Goal: Transaction & Acquisition: Purchase product/service

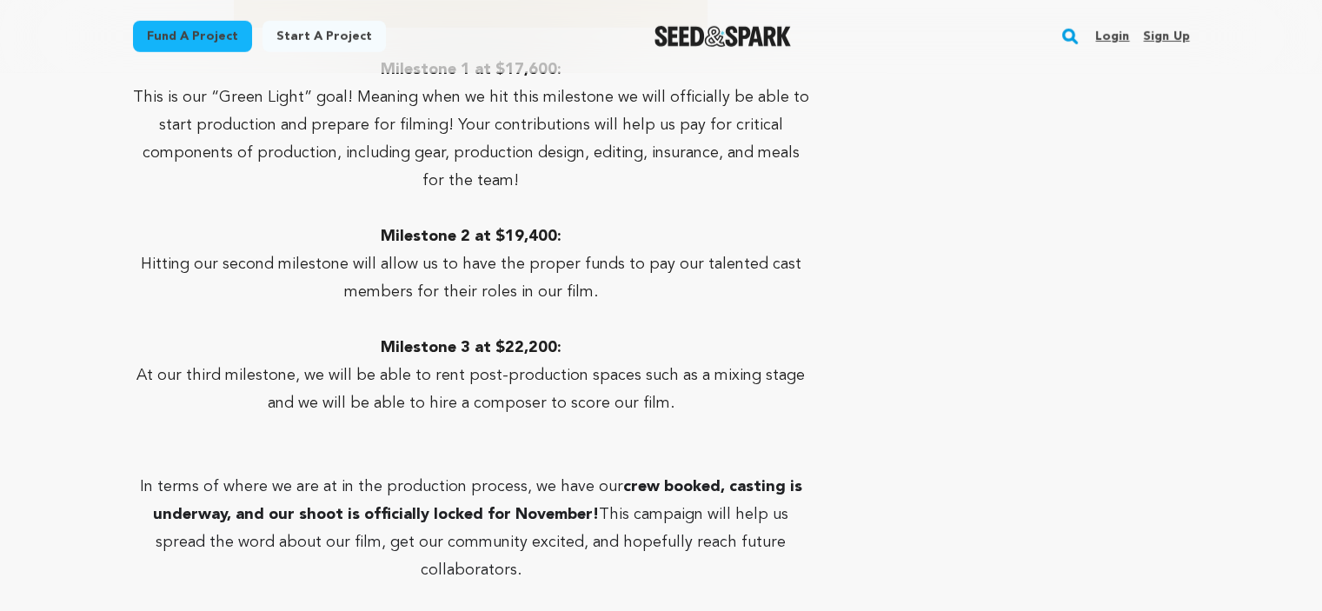
scroll to position [4766, 0]
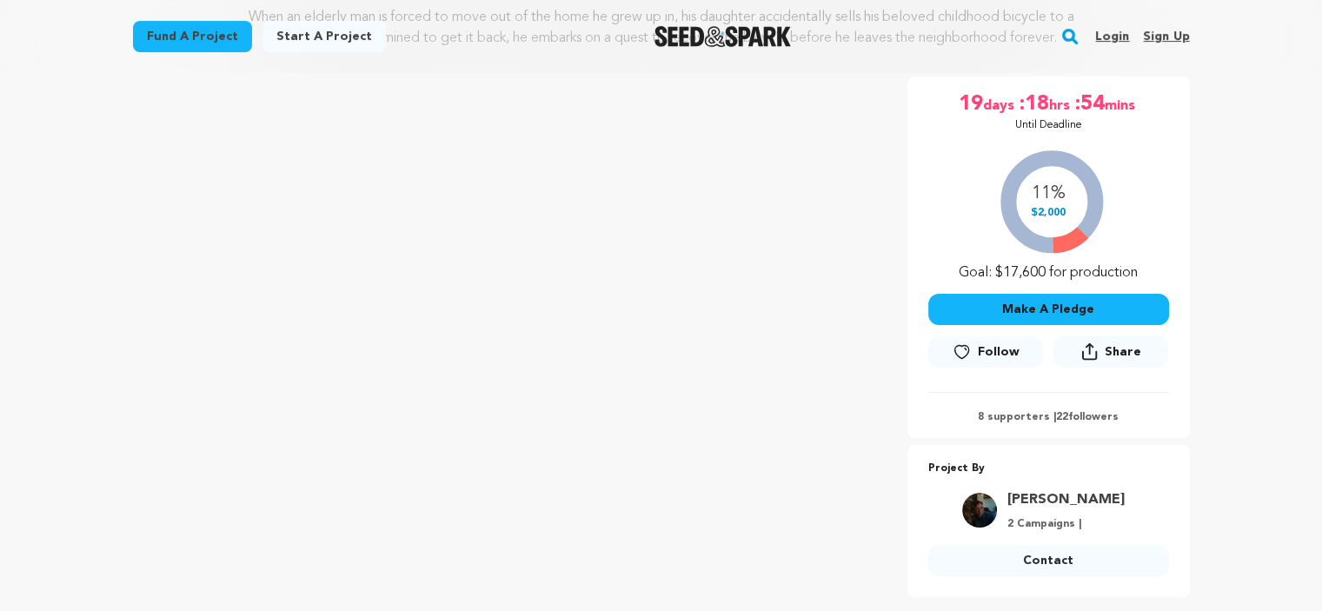
scroll to position [289, 0]
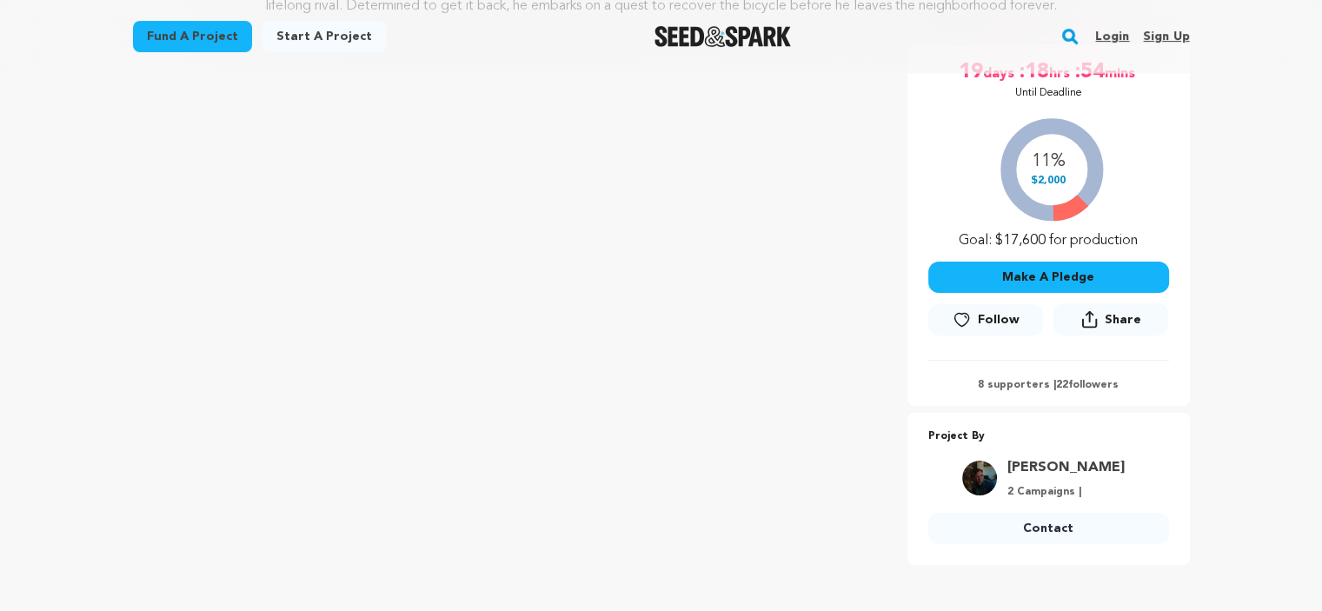
click at [947, 263] on button "Make A Pledge" at bounding box center [1048, 277] width 241 height 31
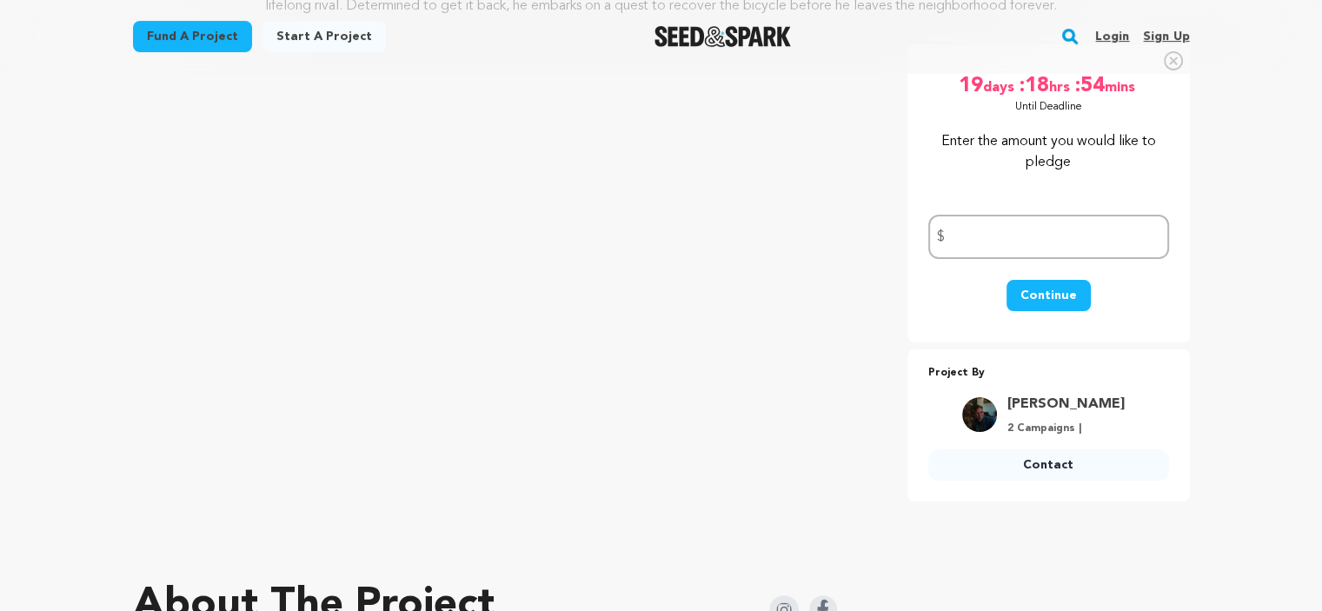
click at [1038, 462] on link "Contact" at bounding box center [1048, 464] width 241 height 31
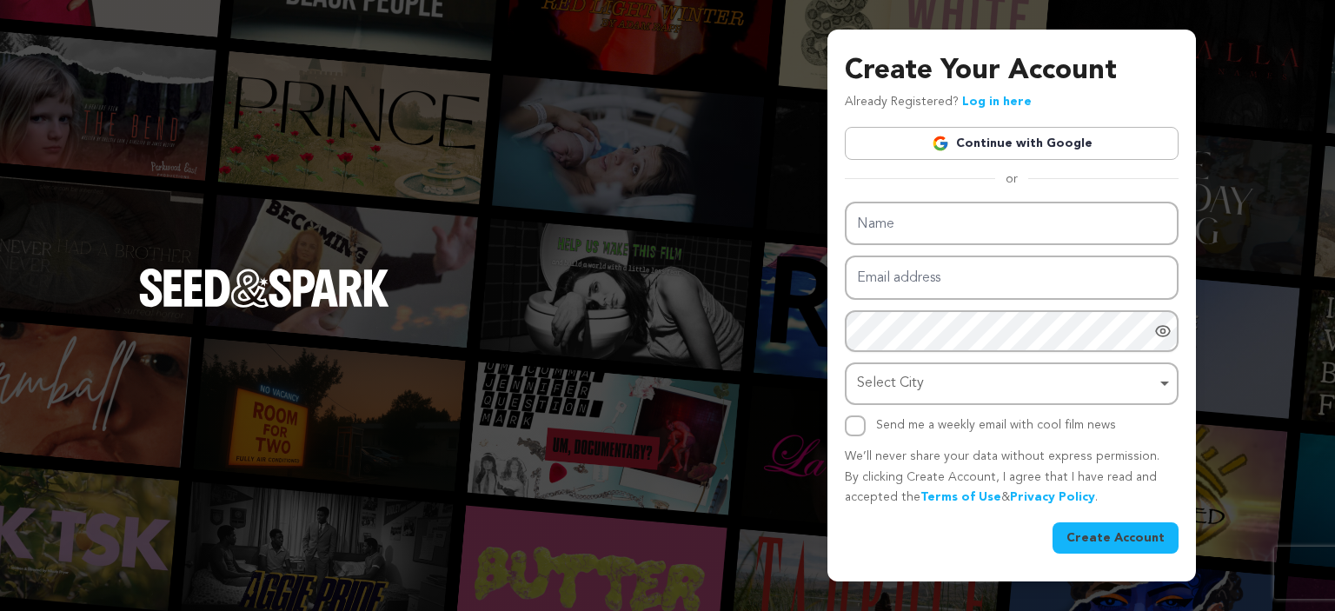
click at [1014, 102] on link "Log in here" at bounding box center [997, 102] width 70 height 12
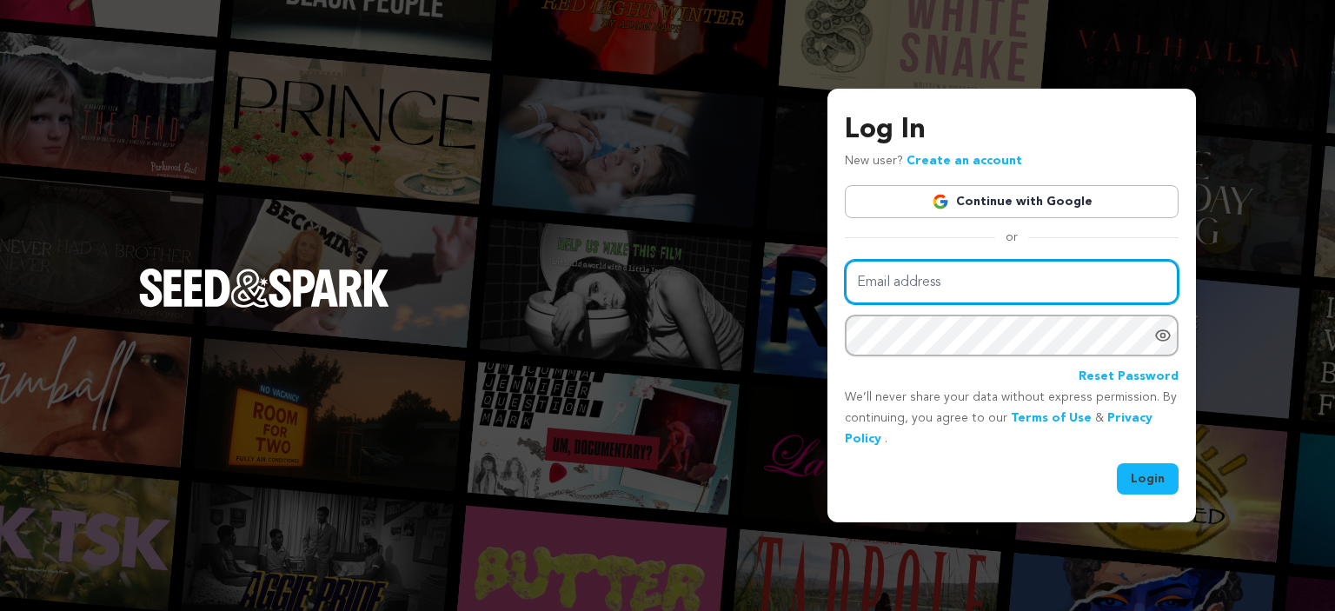
click at [953, 284] on input "Email address" at bounding box center [1012, 282] width 334 height 44
drag, startPoint x: 1086, startPoint y: 277, endPoint x: 911, endPoint y: 281, distance: 174.8
click at [911, 281] on input "mariabuenoillustration@gmail.com" at bounding box center [1012, 282] width 334 height 44
type input "mariagabrielaattig@gmail.com"
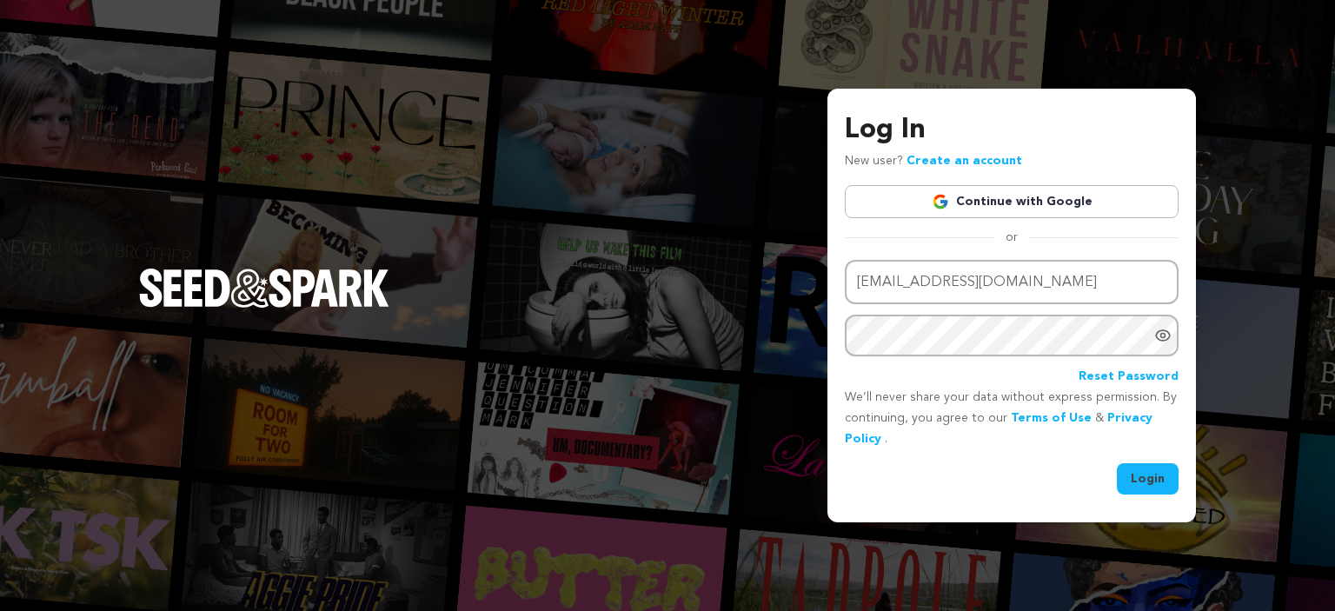
click at [1159, 336] on icon "Show password as plain text. Warning: this will display your password on the sc…" at bounding box center [1162, 335] width 17 height 17
click at [1146, 472] on button "Login" at bounding box center [1148, 478] width 62 height 31
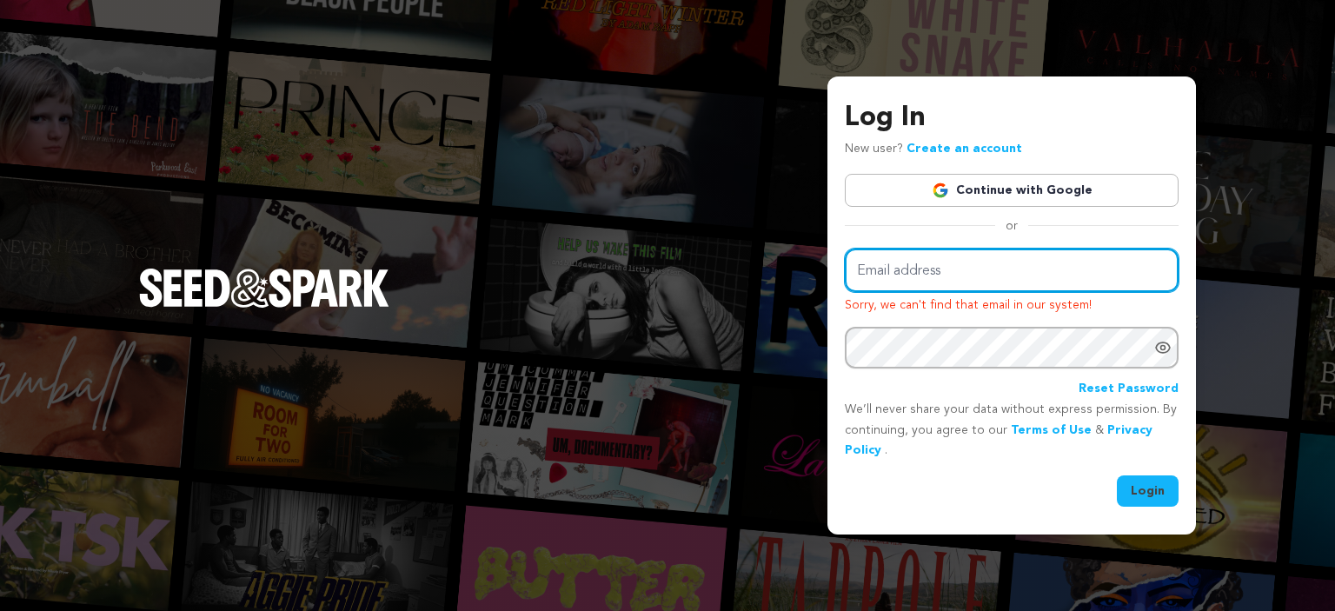
click at [1057, 277] on input "Email address" at bounding box center [1012, 271] width 334 height 44
type input "mariagabrielaattig@gmail.com"
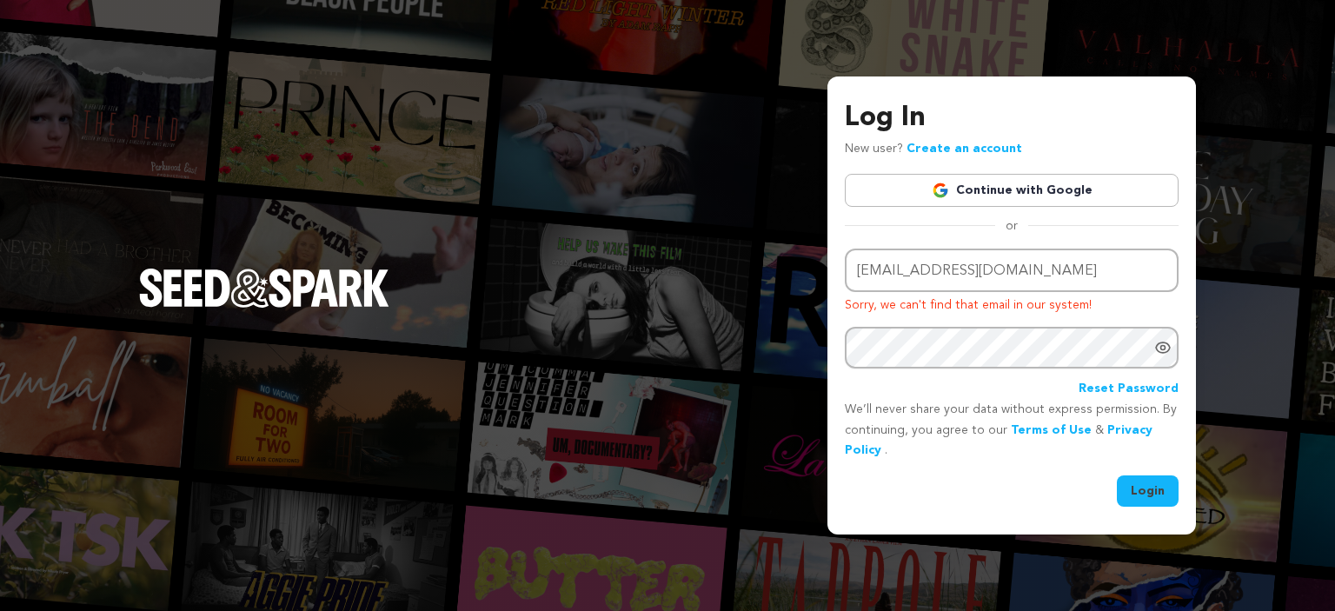
click at [1113, 391] on link "Reset Password" at bounding box center [1129, 389] width 100 height 21
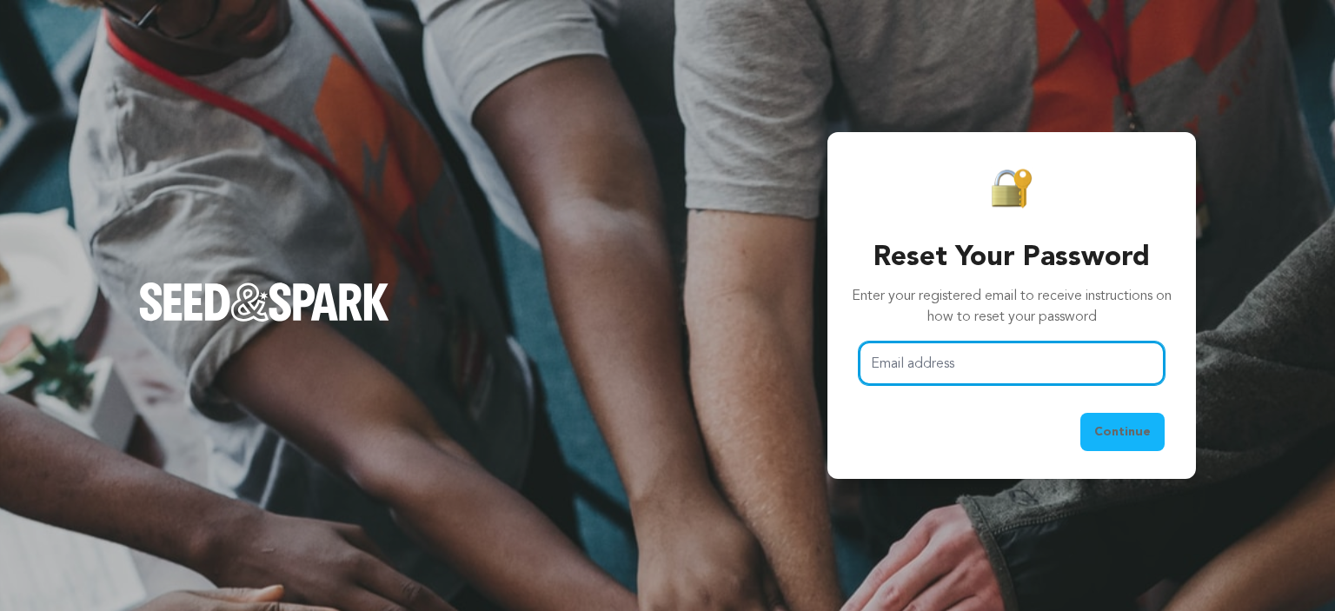
click at [996, 356] on input "Email address" at bounding box center [1012, 364] width 306 height 44
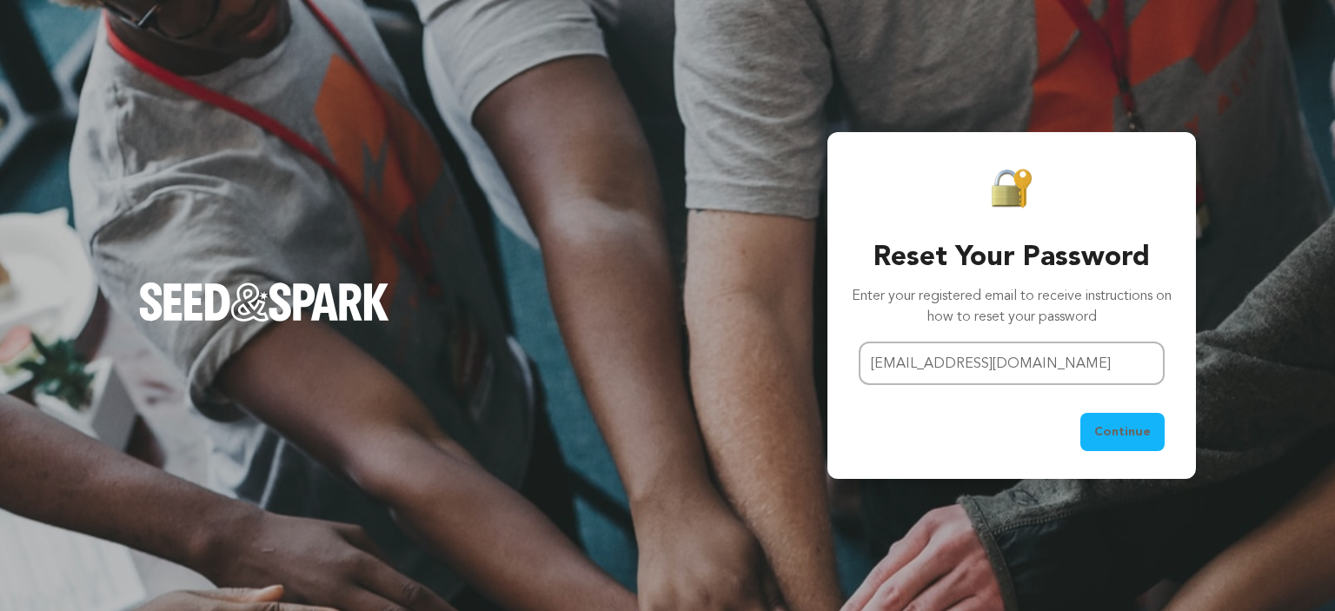
click at [1111, 423] on span "Continue" at bounding box center [1122, 431] width 57 height 17
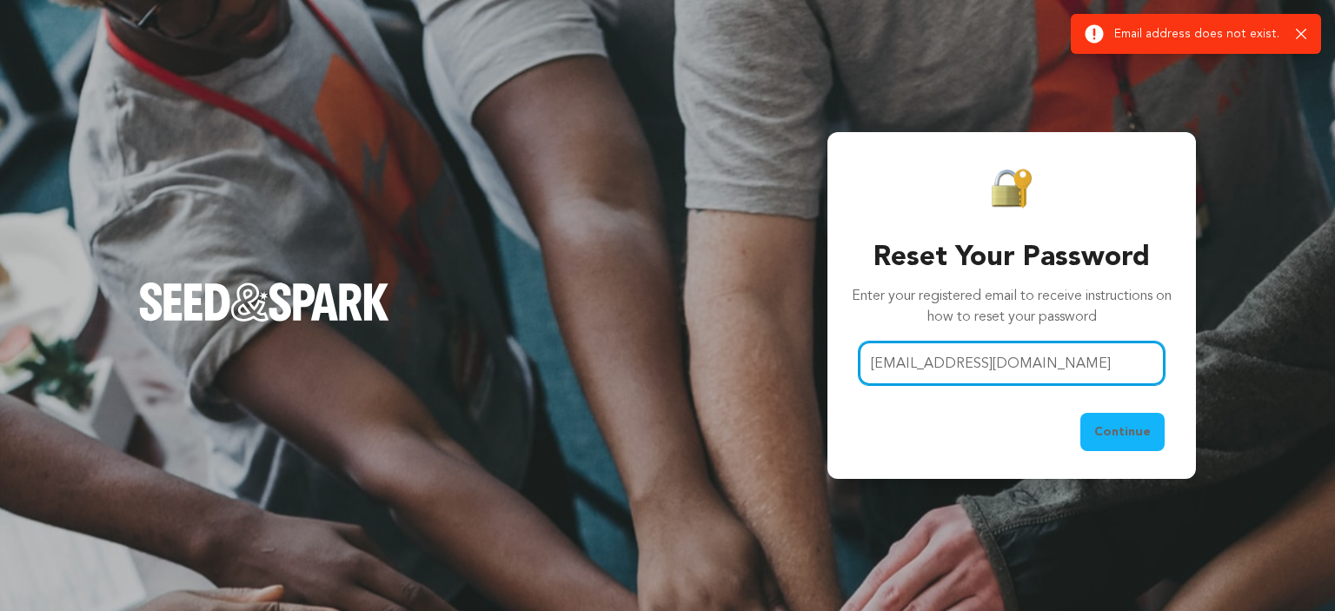
click at [1081, 362] on input "[EMAIL_ADDRESS][DOMAIN_NAME]" at bounding box center [1012, 364] width 306 height 44
type input "m"
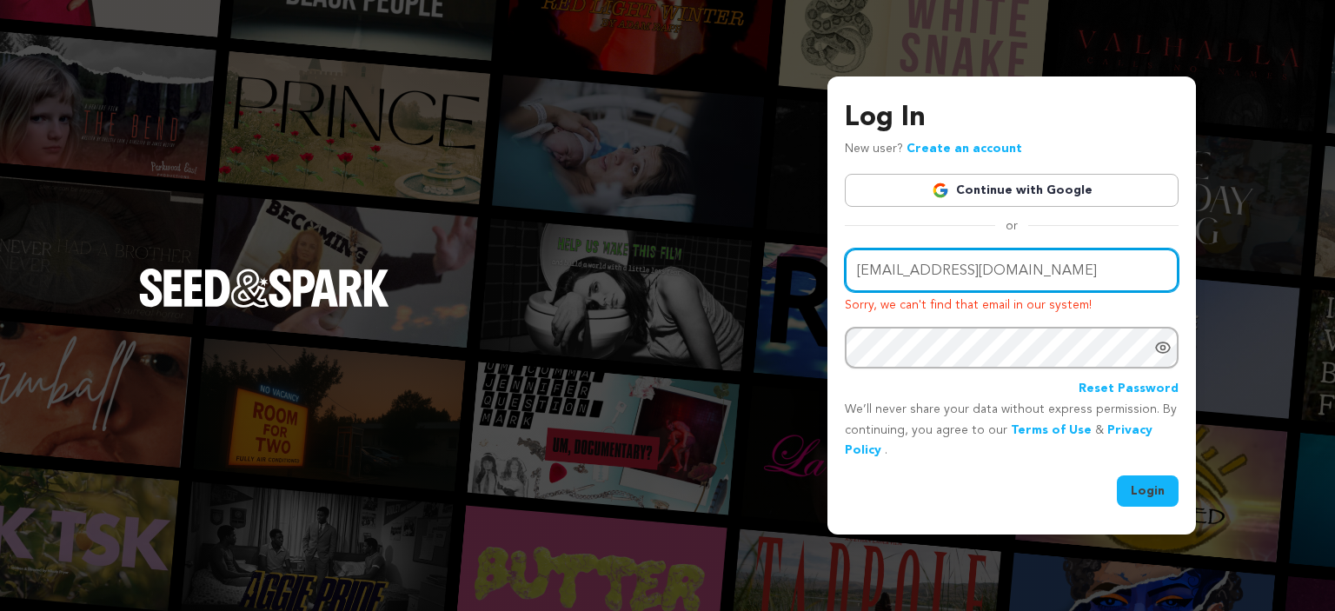
click at [1063, 261] on input "[EMAIL_ADDRESS][DOMAIN_NAME]" at bounding box center [1012, 271] width 334 height 44
type input "m"
type input "mariabuenoillustration@gmail.com"
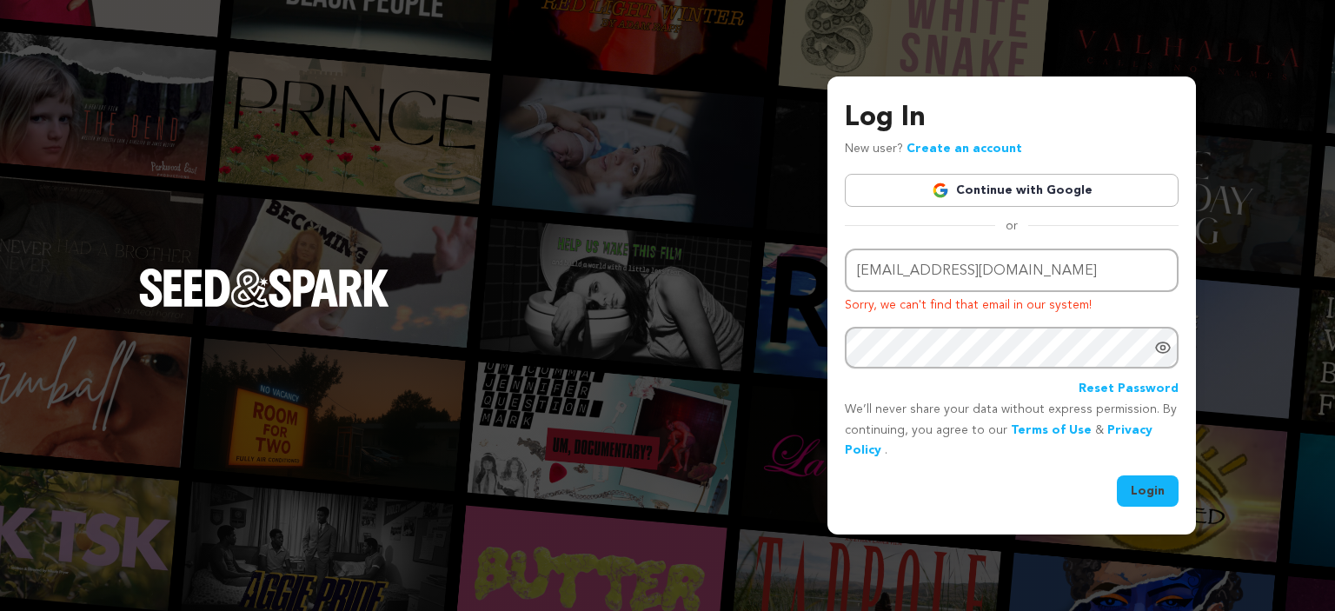
drag, startPoint x: 1158, startPoint y: 475, endPoint x: 1150, endPoint y: 484, distance: 11.7
click at [1150, 484] on div "Login" at bounding box center [1012, 490] width 334 height 31
click at [1150, 484] on button "Login" at bounding box center [1148, 490] width 62 height 31
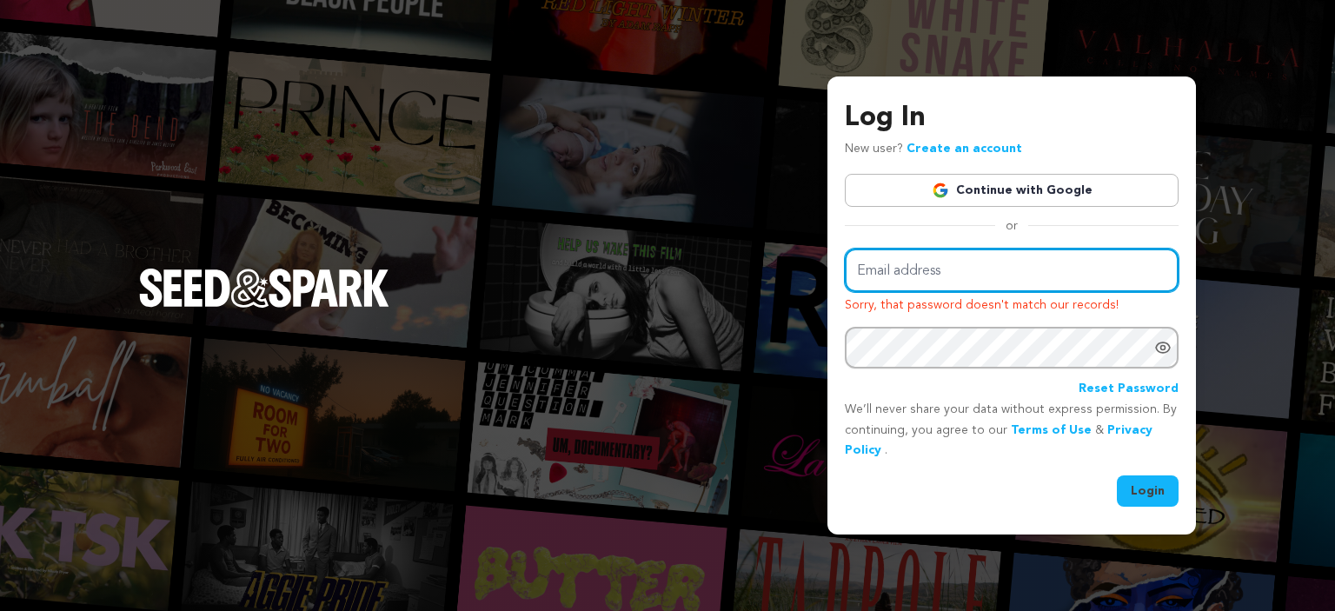
click at [1058, 279] on input "Email address" at bounding box center [1012, 271] width 334 height 44
type input "mariabuenoillustration@gmail.com"
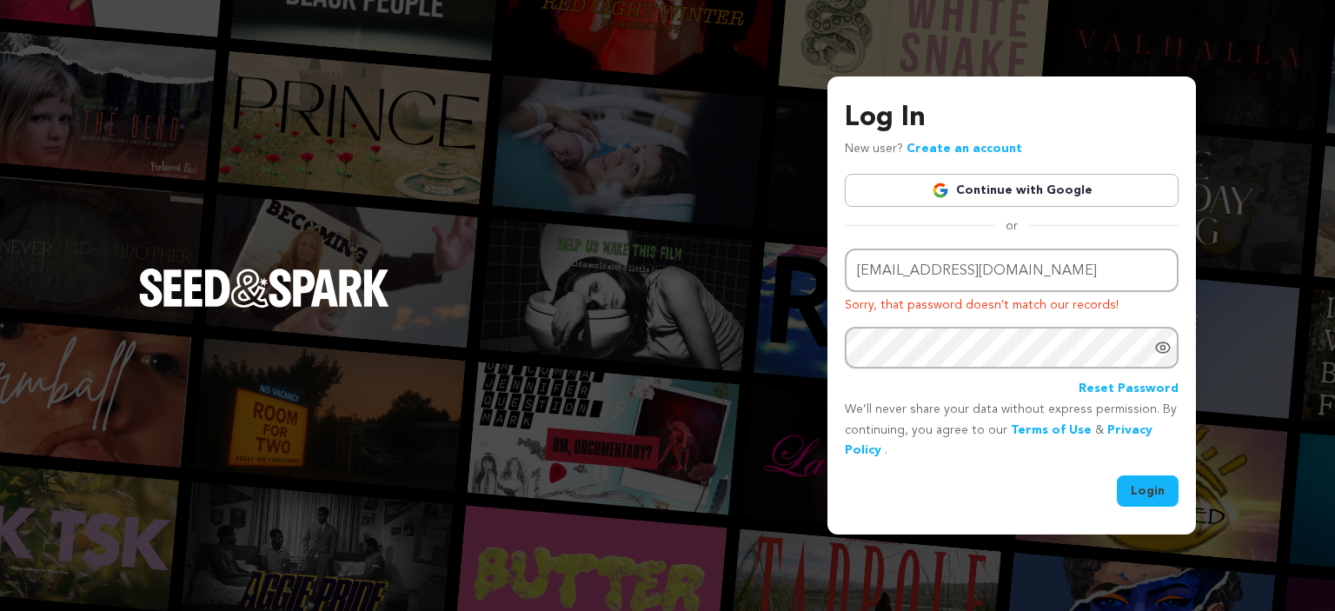
click at [1161, 351] on icon "Show password as plain text. Warning: this will display your password on the sc…" at bounding box center [1163, 347] width 14 height 10
click at [1148, 493] on button "Login" at bounding box center [1148, 490] width 62 height 31
click at [1154, 384] on link "Reset Password" at bounding box center [1129, 389] width 100 height 21
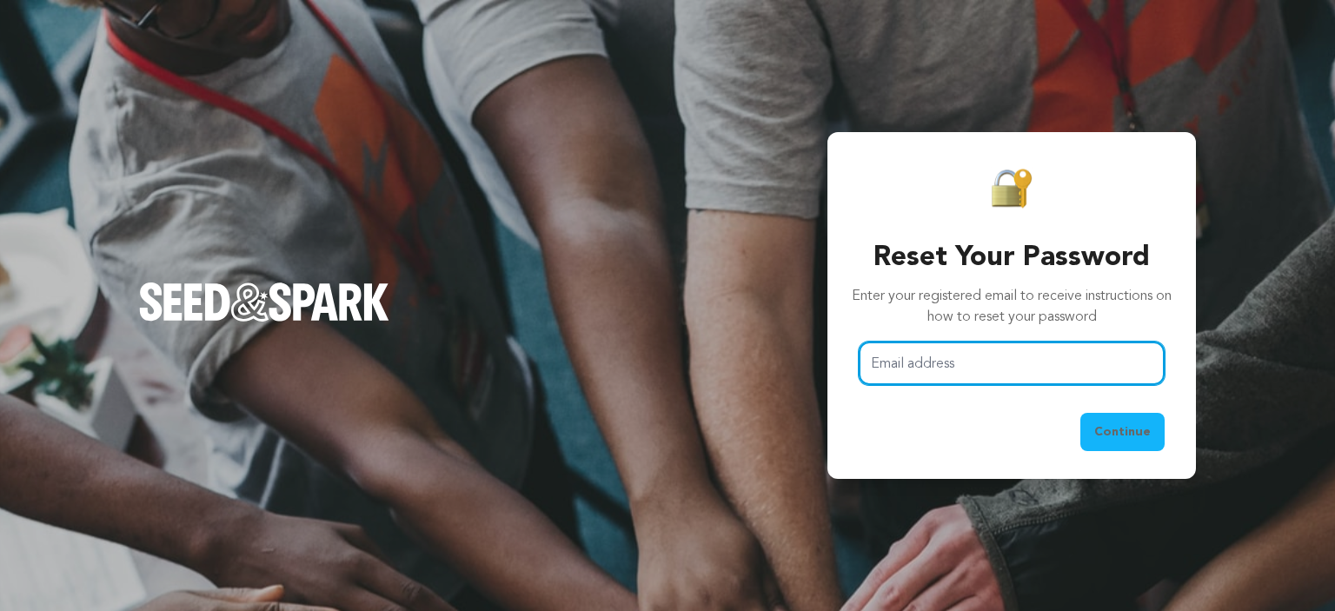
click at [1060, 369] on input "Email address" at bounding box center [1012, 364] width 306 height 44
type input "[EMAIL_ADDRESS][DOMAIN_NAME]"
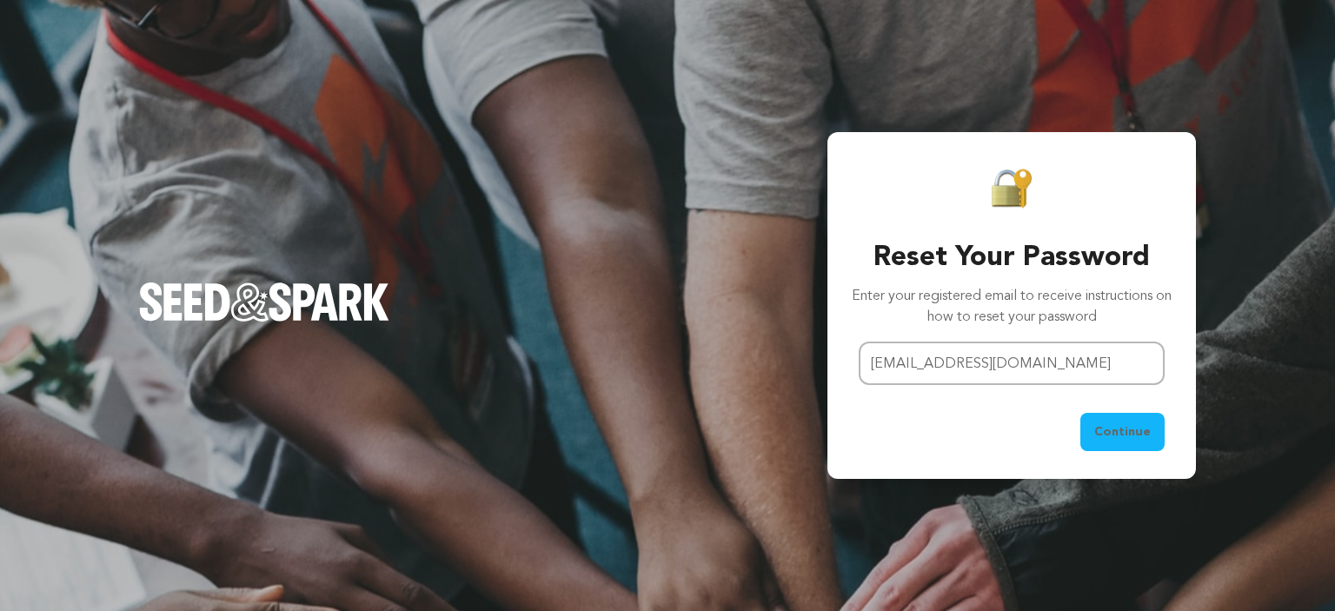
click at [1108, 418] on button "Continue" at bounding box center [1123, 432] width 84 height 38
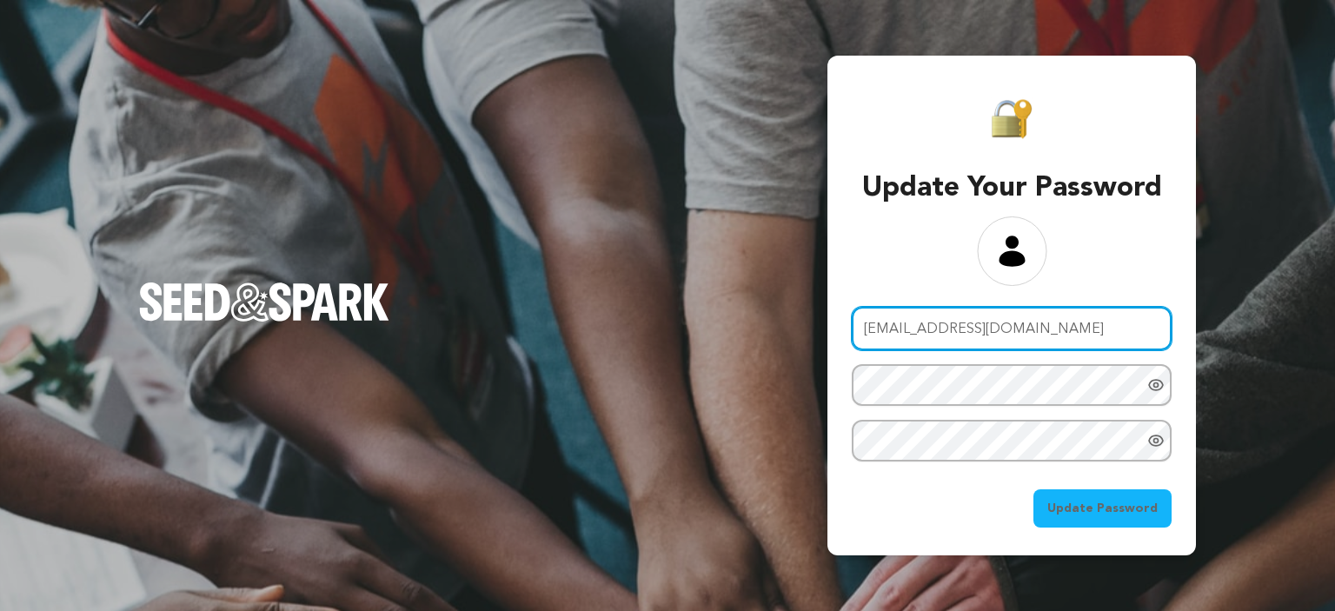
click at [925, 323] on input "mariabuenoillustration@gmail.com" at bounding box center [1012, 329] width 320 height 44
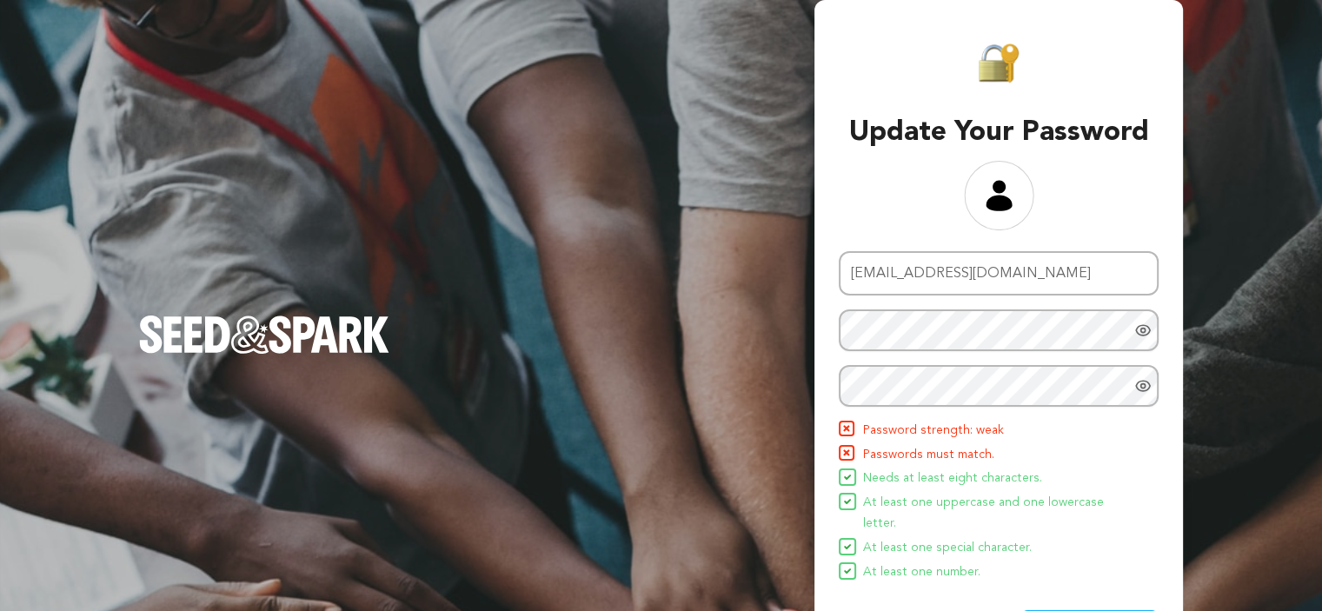
click at [1144, 325] on icon "Show password as plain text. Warning: this will display your password on the sc…" at bounding box center [1142, 330] width 17 height 17
click at [1146, 387] on icon "Show password as plain text. Warning: this will display your password on the sc…" at bounding box center [1142, 385] width 17 height 17
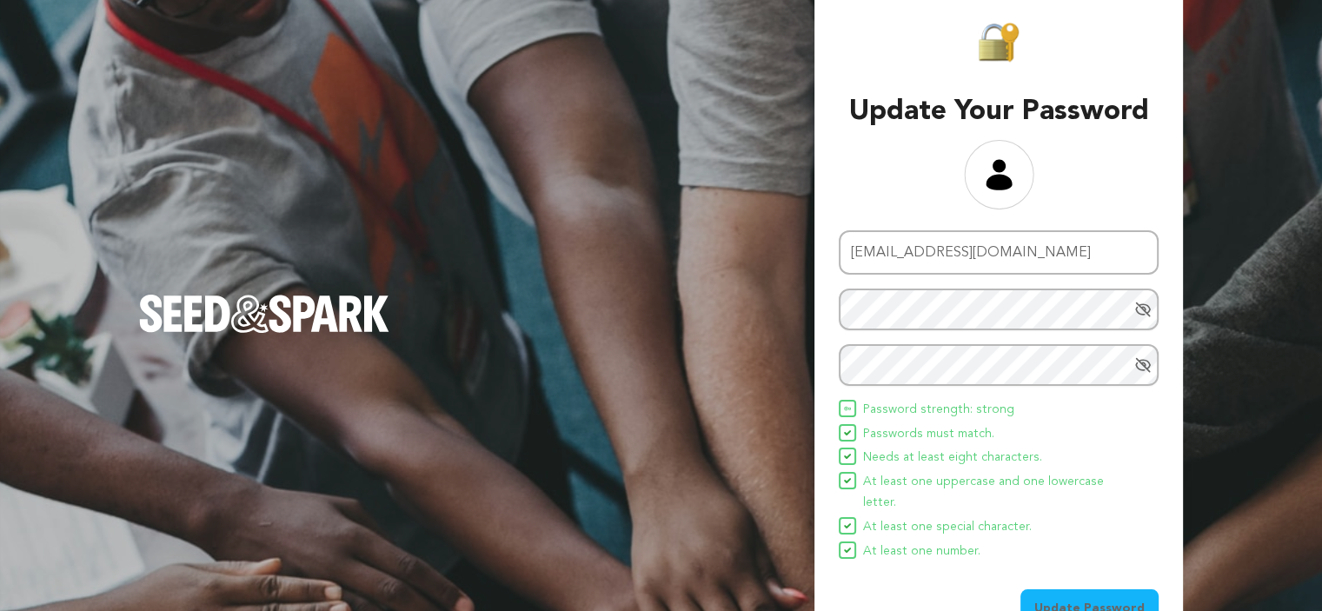
scroll to position [43, 0]
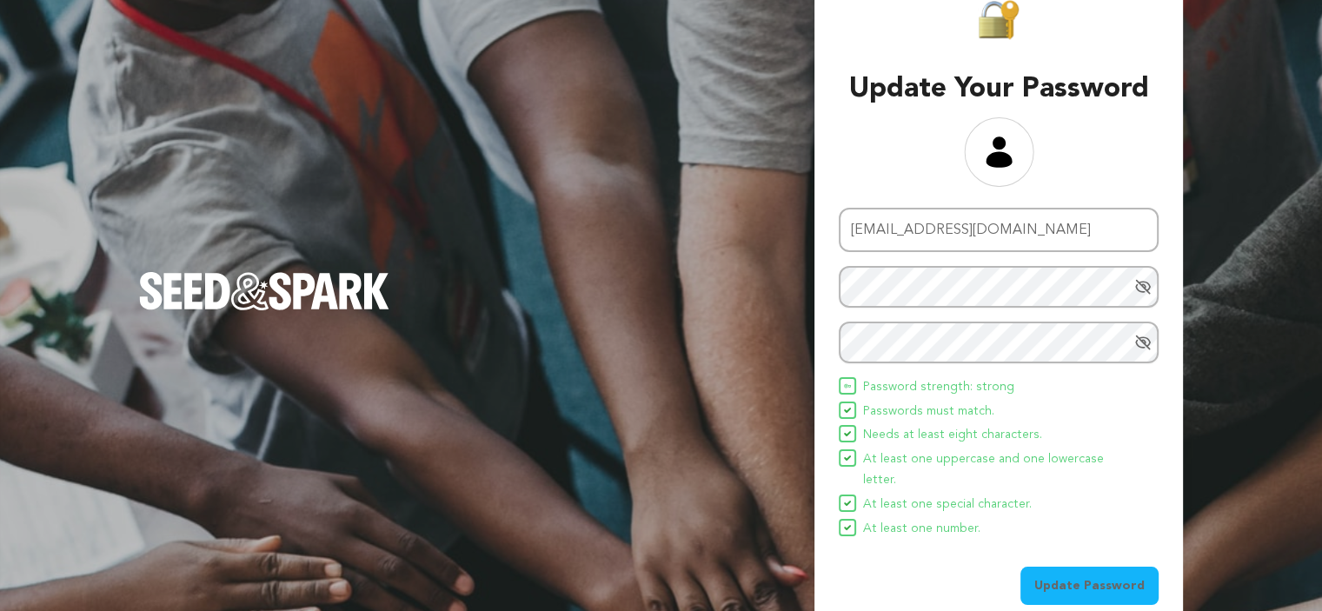
click at [1087, 577] on span "Update Password" at bounding box center [1089, 585] width 110 height 17
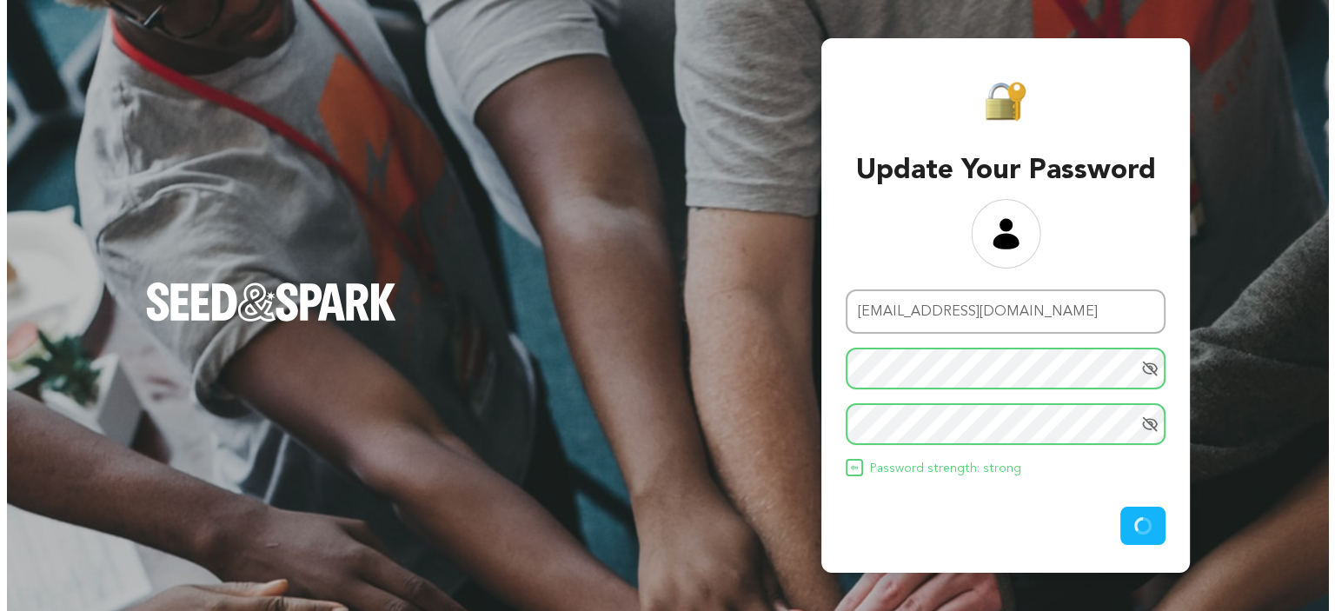
scroll to position [0, 0]
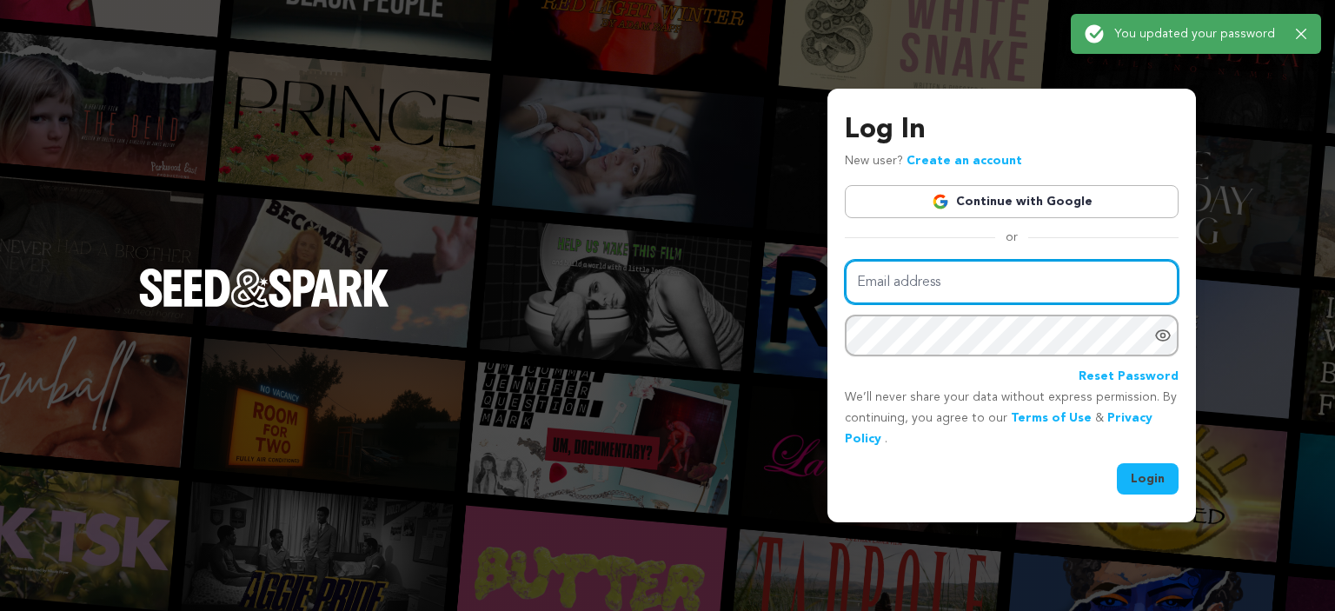
click at [1069, 283] on input "Email address" at bounding box center [1012, 282] width 334 height 44
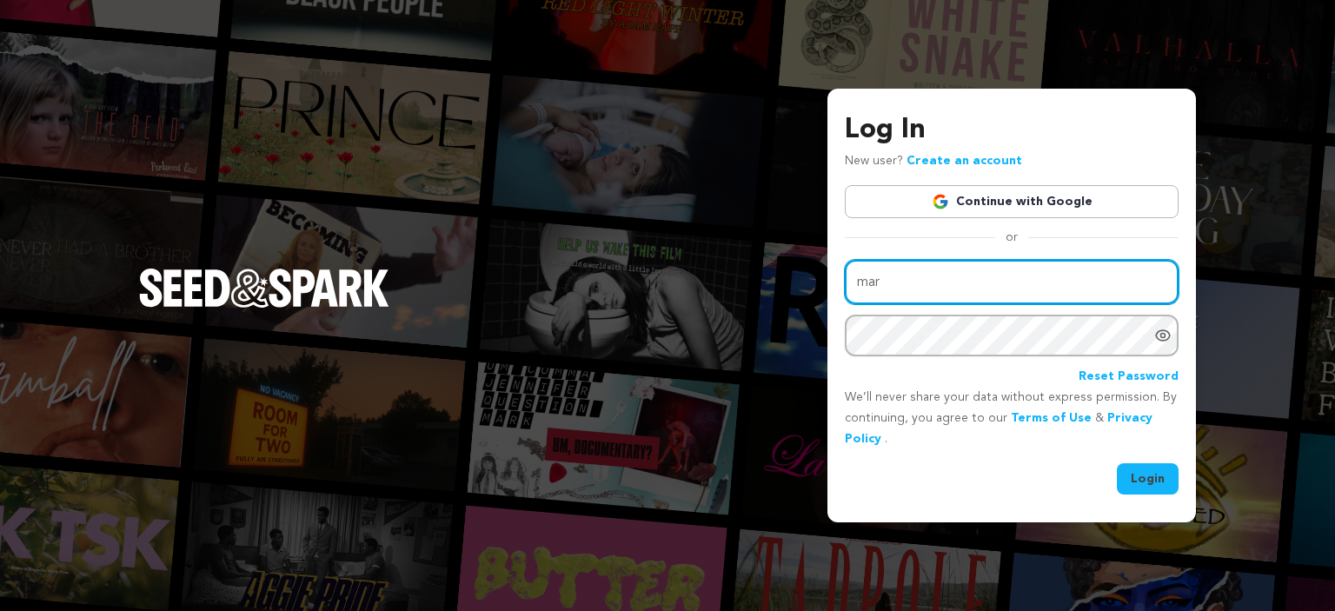
type input "[EMAIL_ADDRESS][DOMAIN_NAME]"
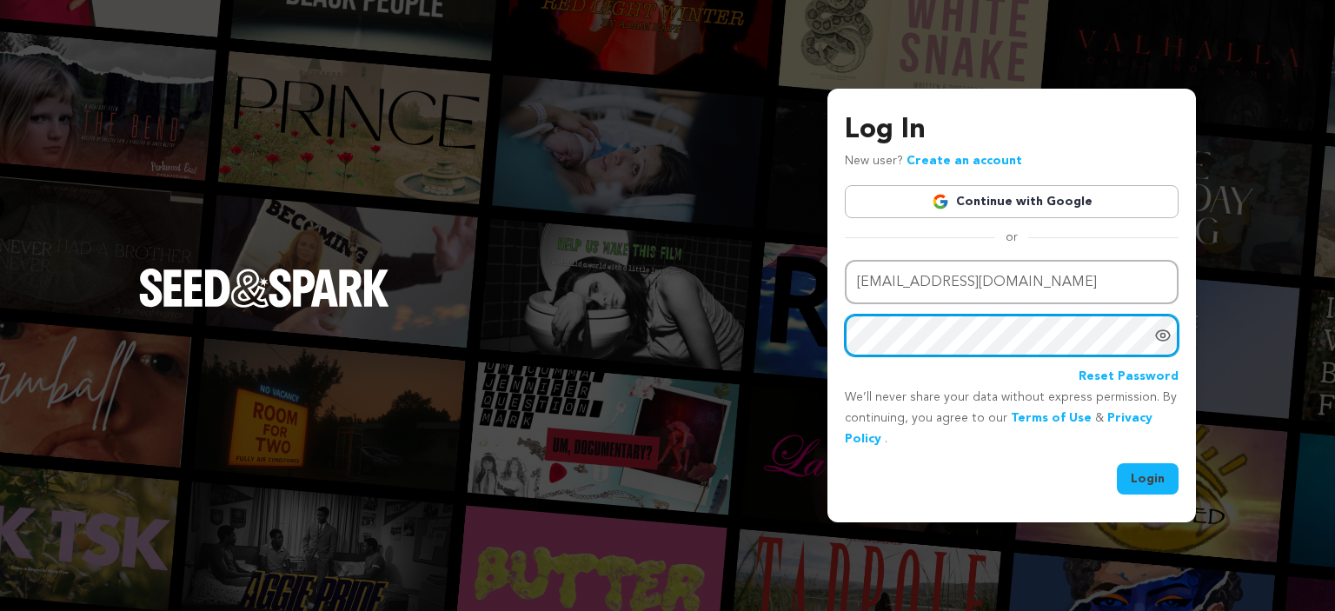
click at [1160, 330] on icon "Show password as plain text. Warning: this will display your password on the sc…" at bounding box center [1163, 335] width 14 height 10
click at [1147, 474] on button "Login" at bounding box center [1148, 478] width 62 height 31
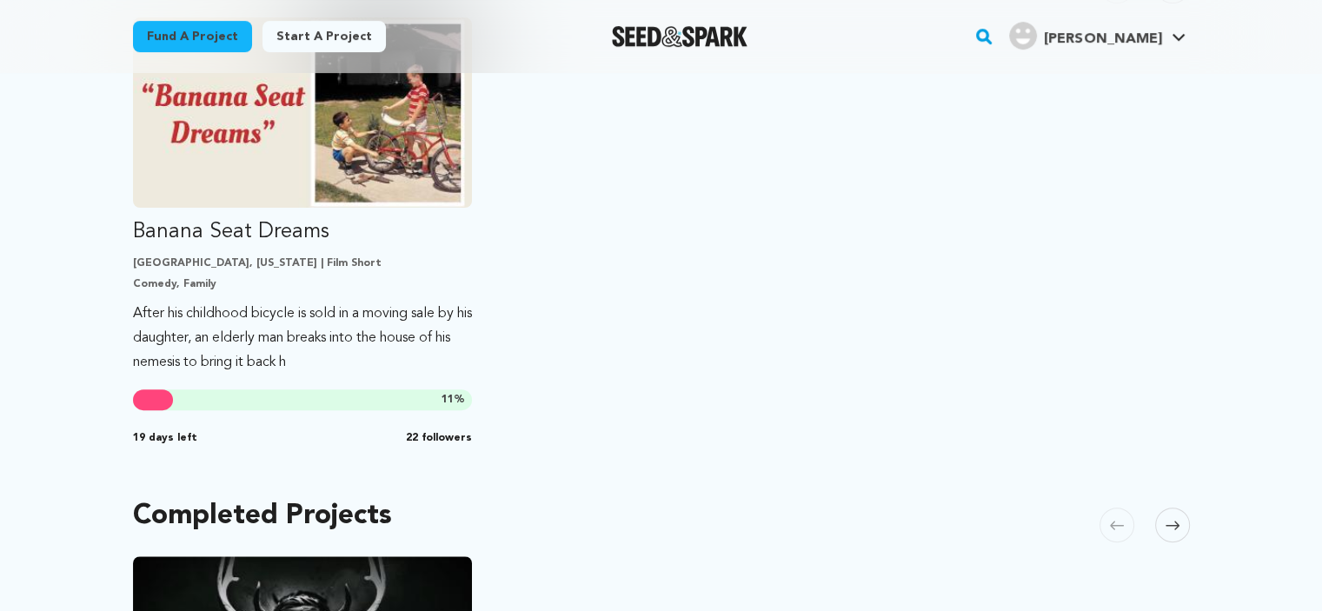
scroll to position [478, 0]
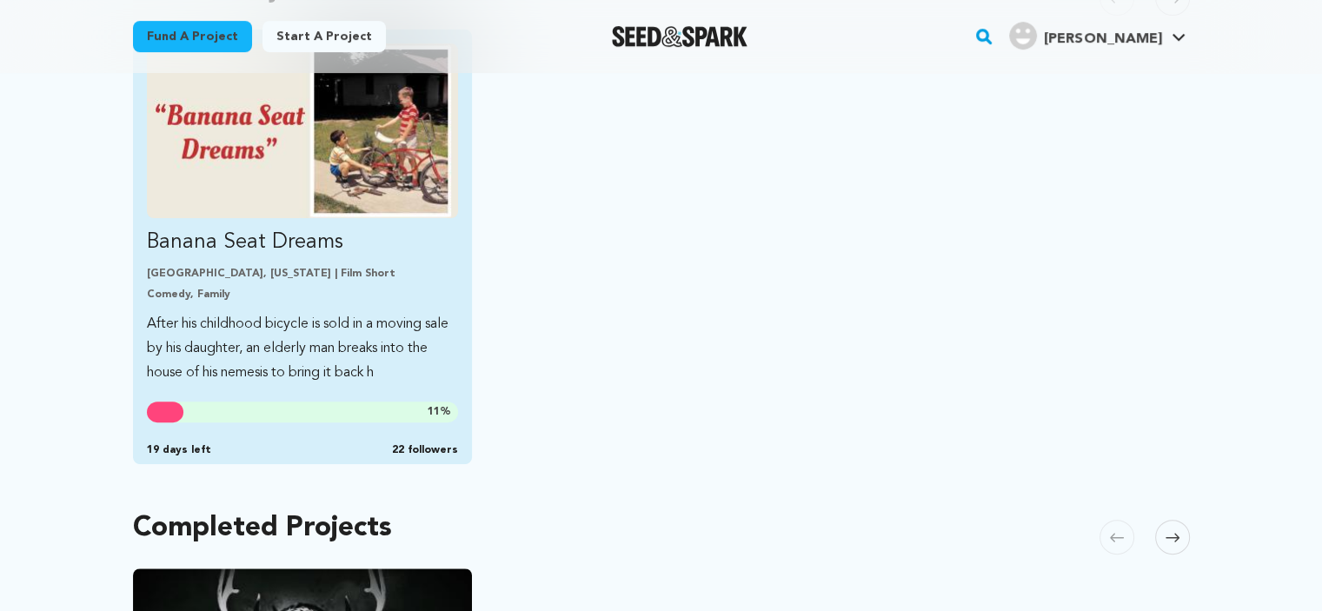
click at [311, 183] on img "Fund Banana Seat Dreams" at bounding box center [303, 130] width 312 height 175
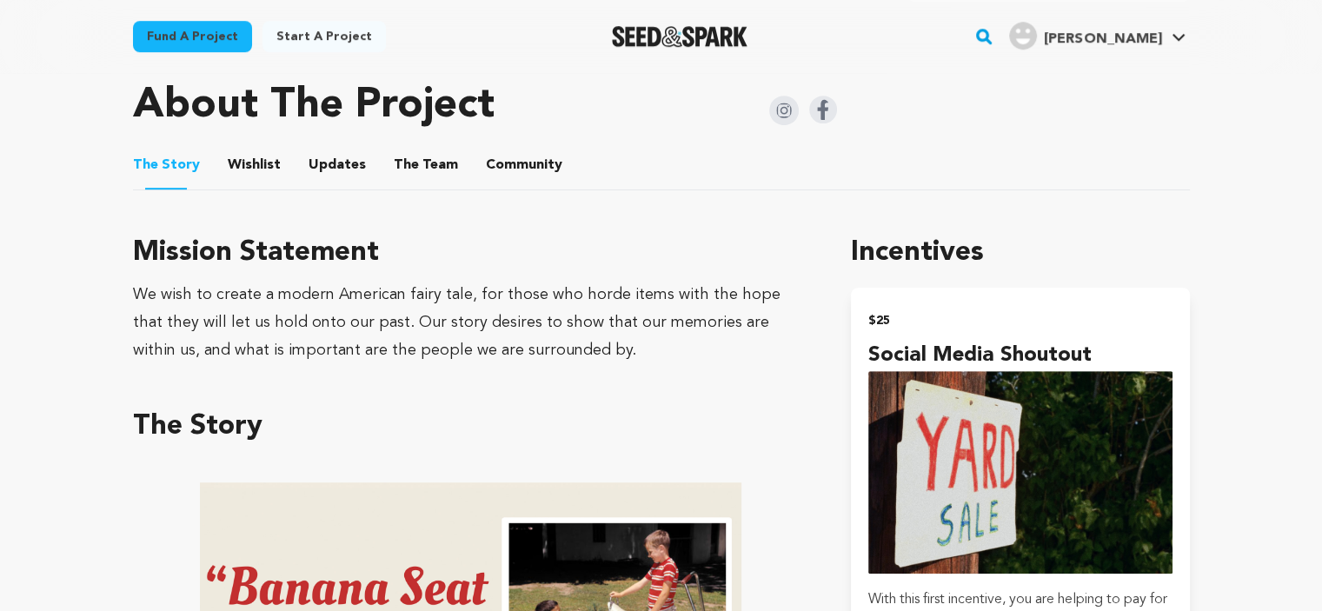
scroll to position [855, 0]
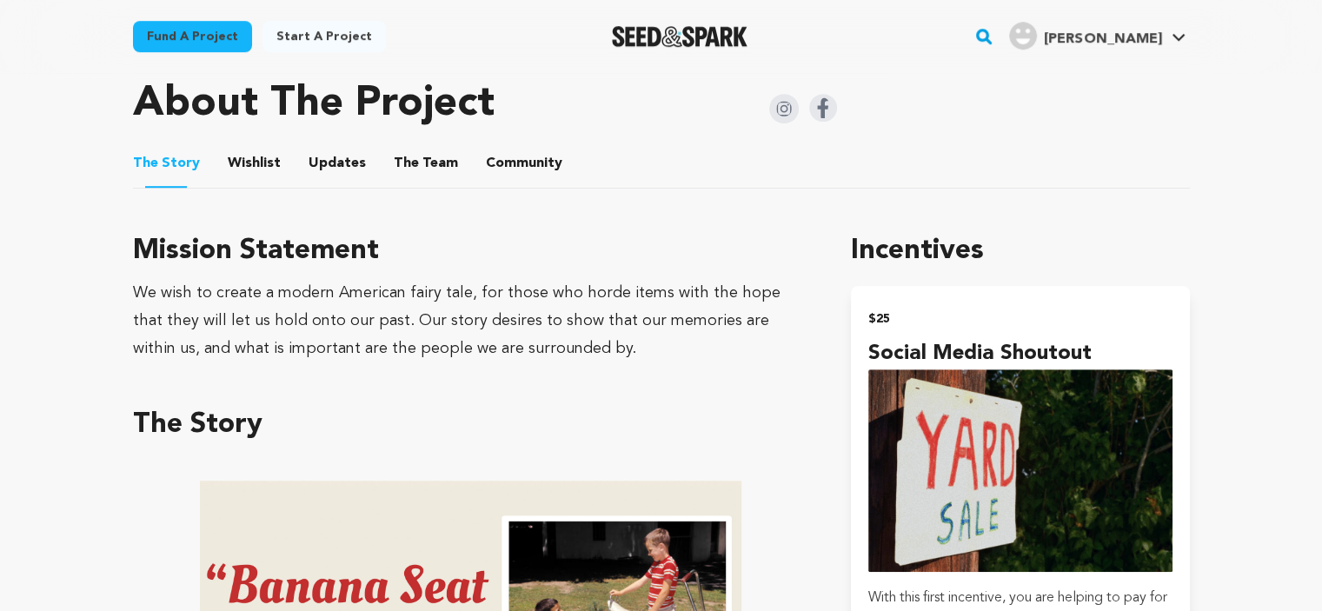
click at [261, 149] on button "Wishlist" at bounding box center [254, 167] width 42 height 42
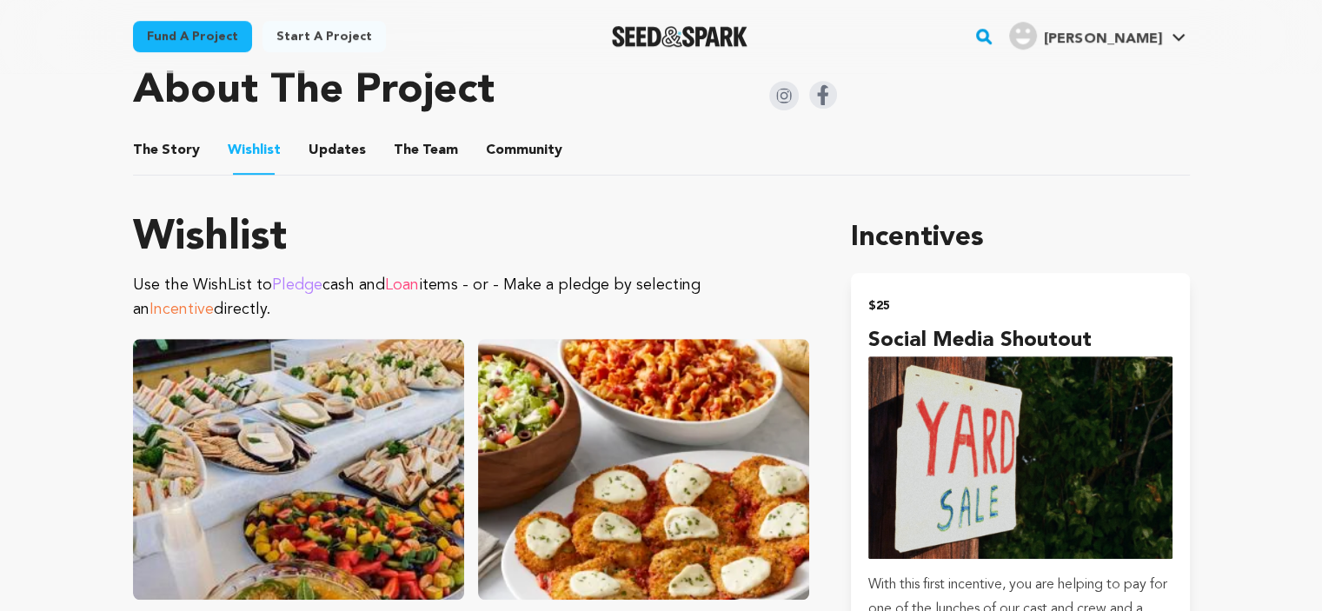
scroll to position [869, 0]
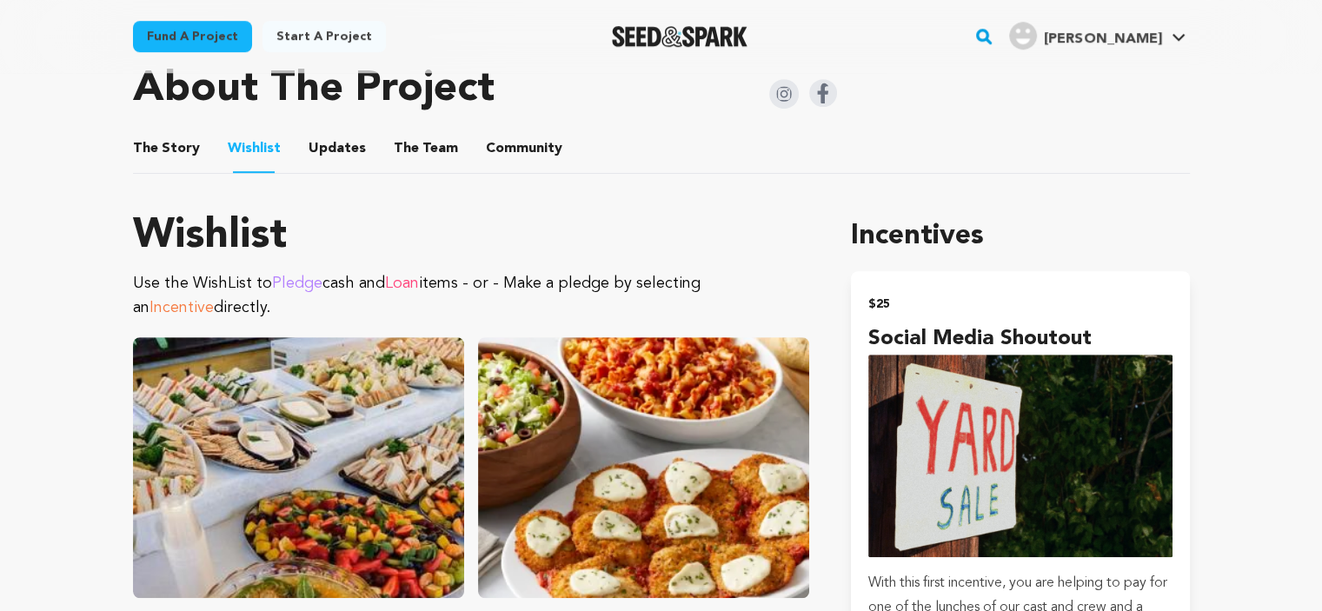
click at [337, 159] on button "Updates" at bounding box center [337, 152] width 42 height 42
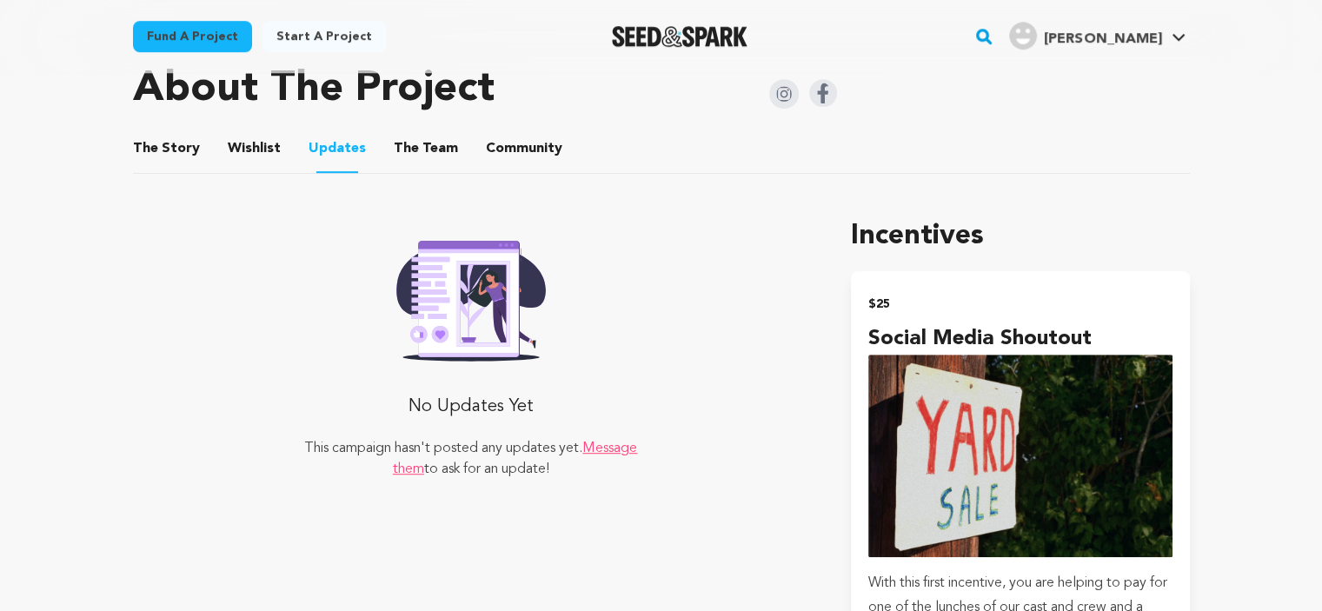
click at [408, 156] on button "The Team" at bounding box center [426, 152] width 42 height 42
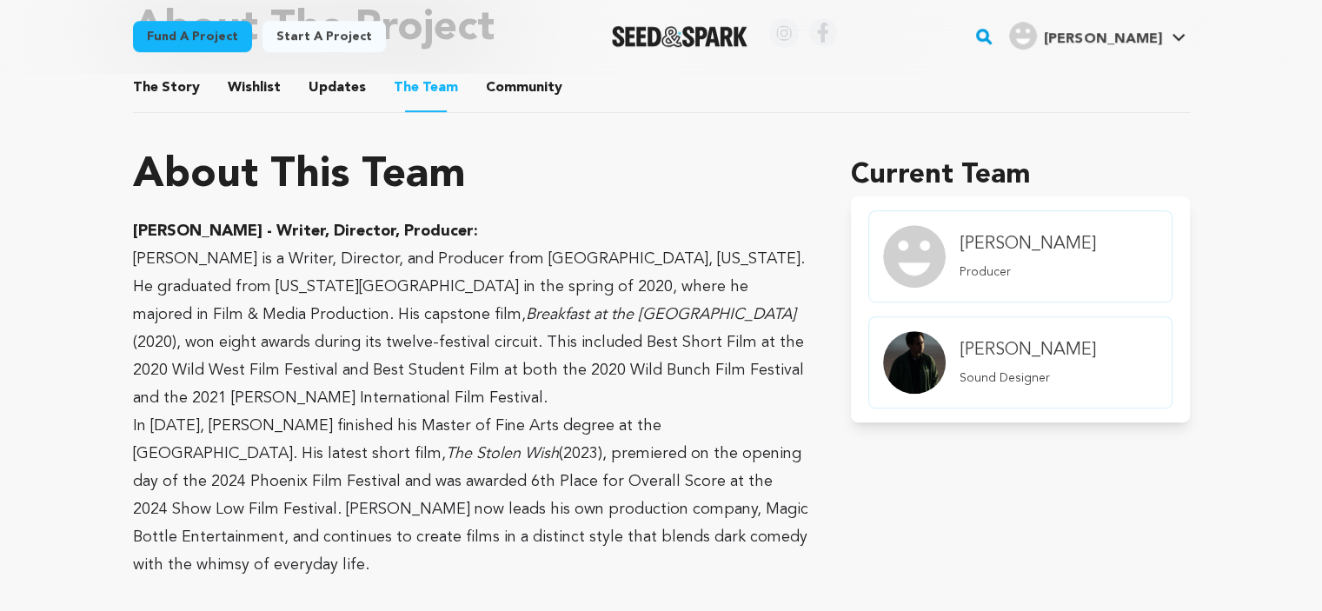
scroll to position [913, 0]
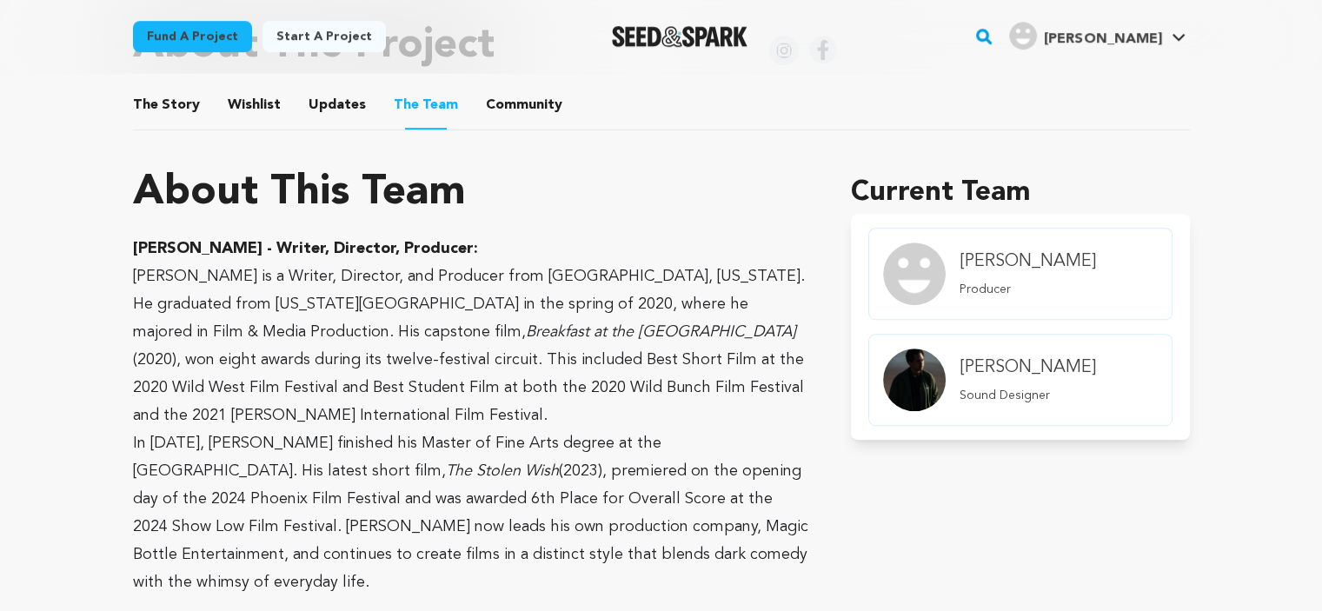
click at [528, 103] on button "Community" at bounding box center [524, 109] width 42 height 42
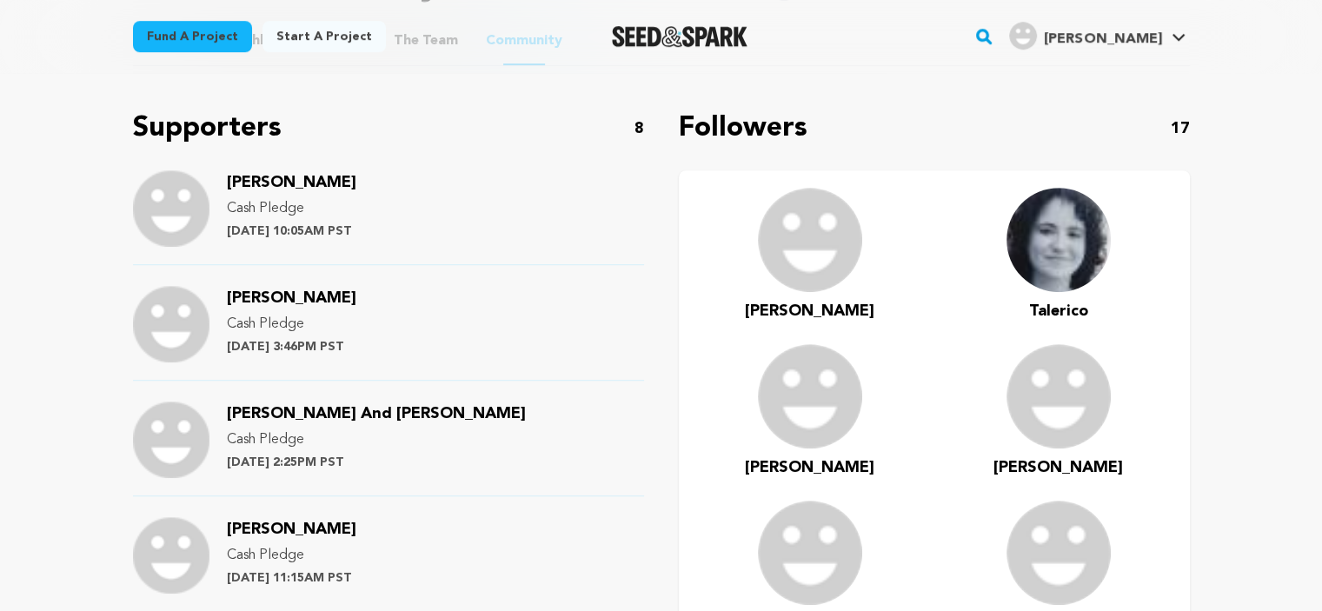
scroll to position [753, 0]
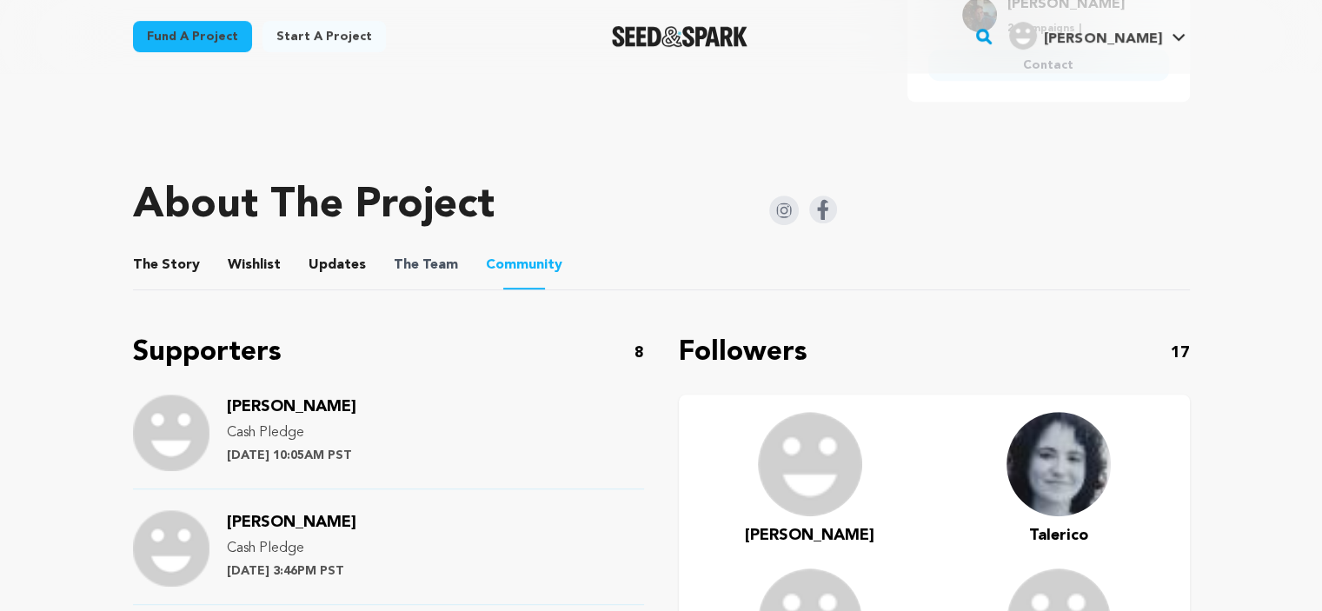
click at [442, 265] on span "The Team" at bounding box center [426, 265] width 64 height 21
click at [344, 263] on button "Updates" at bounding box center [337, 269] width 42 height 42
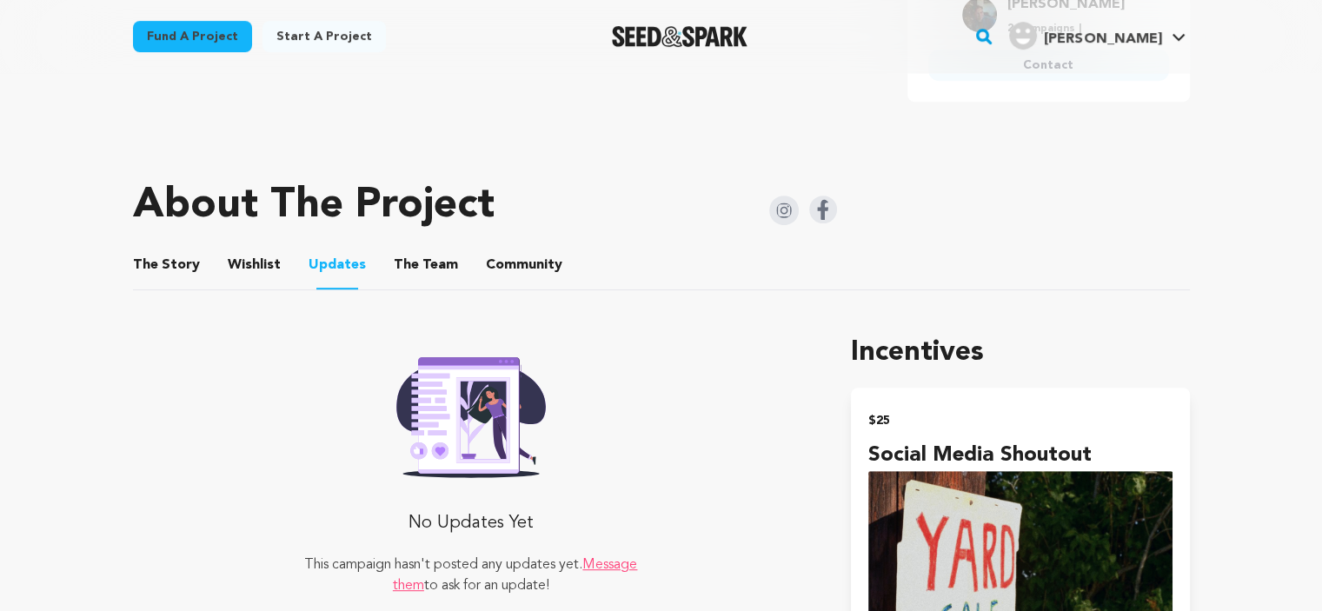
click at [309, 260] on span "Updates" at bounding box center [337, 265] width 57 height 21
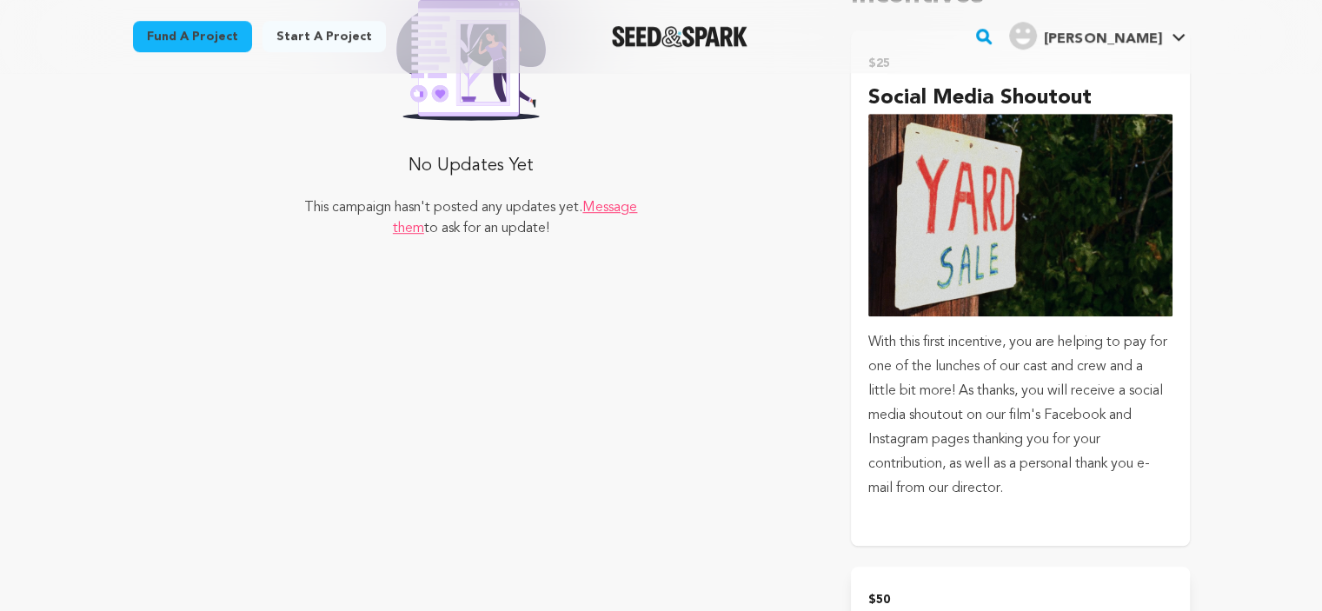
scroll to position [1115, 0]
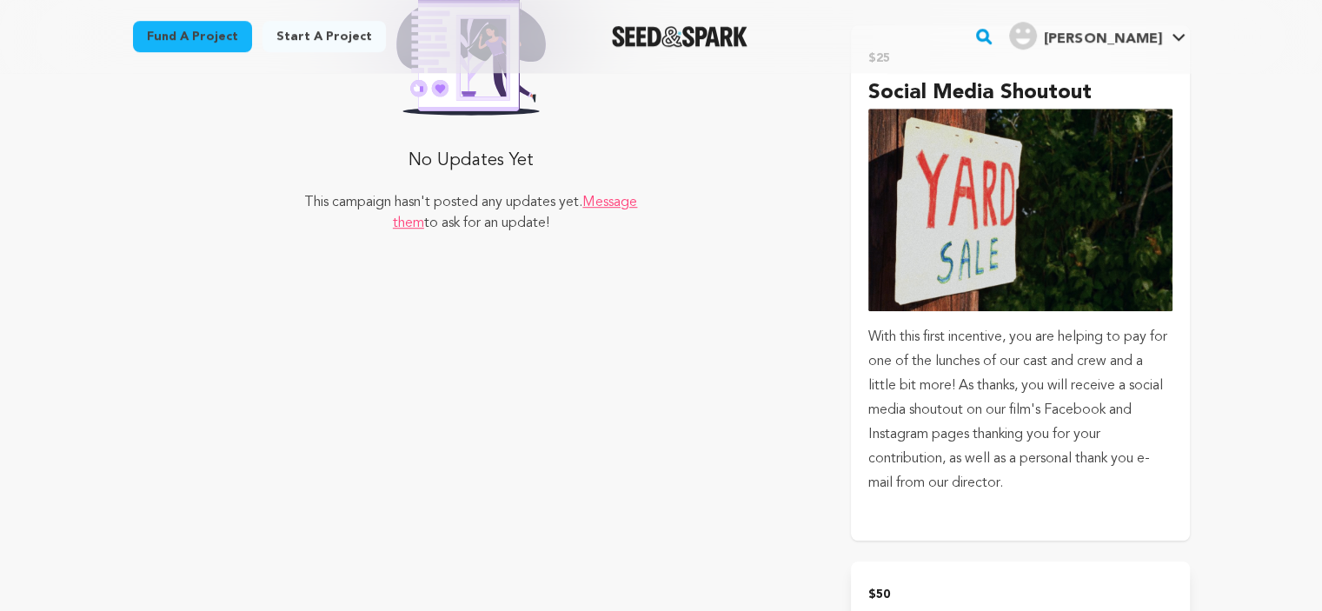
click at [906, 201] on img "submit" at bounding box center [1019, 210] width 303 height 203
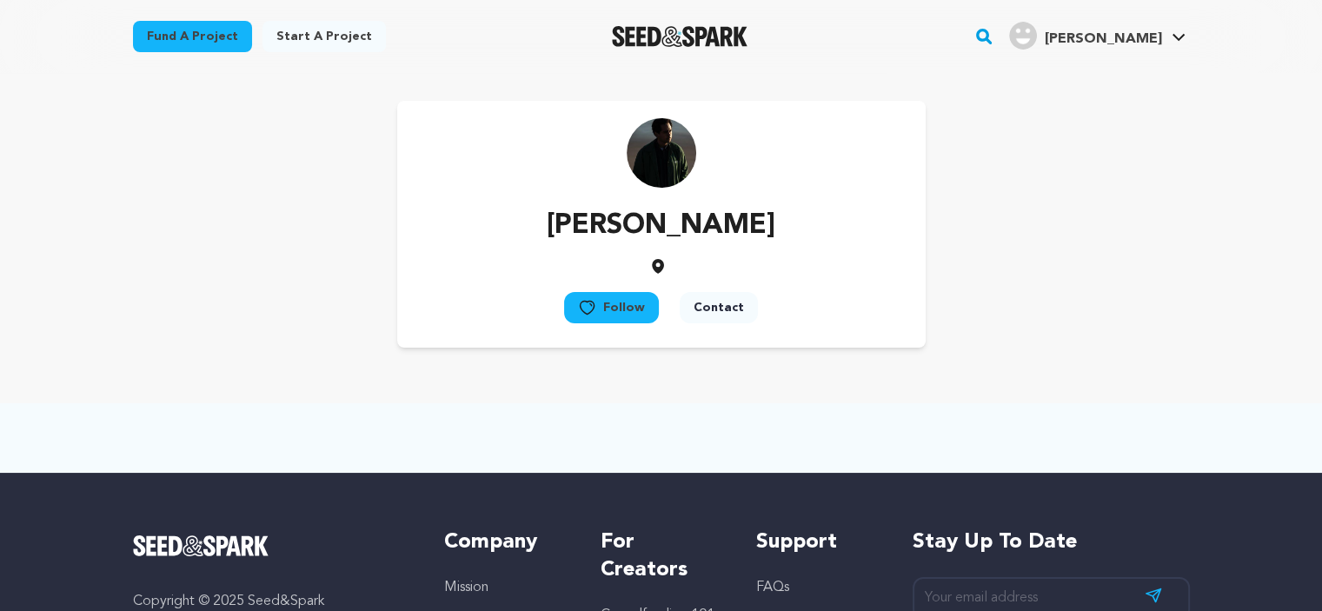
drag, startPoint x: 593, startPoint y: 222, endPoint x: 734, endPoint y: 211, distance: 141.2
click at [734, 211] on div "[PERSON_NAME] Follow Following" at bounding box center [661, 224] width 529 height 247
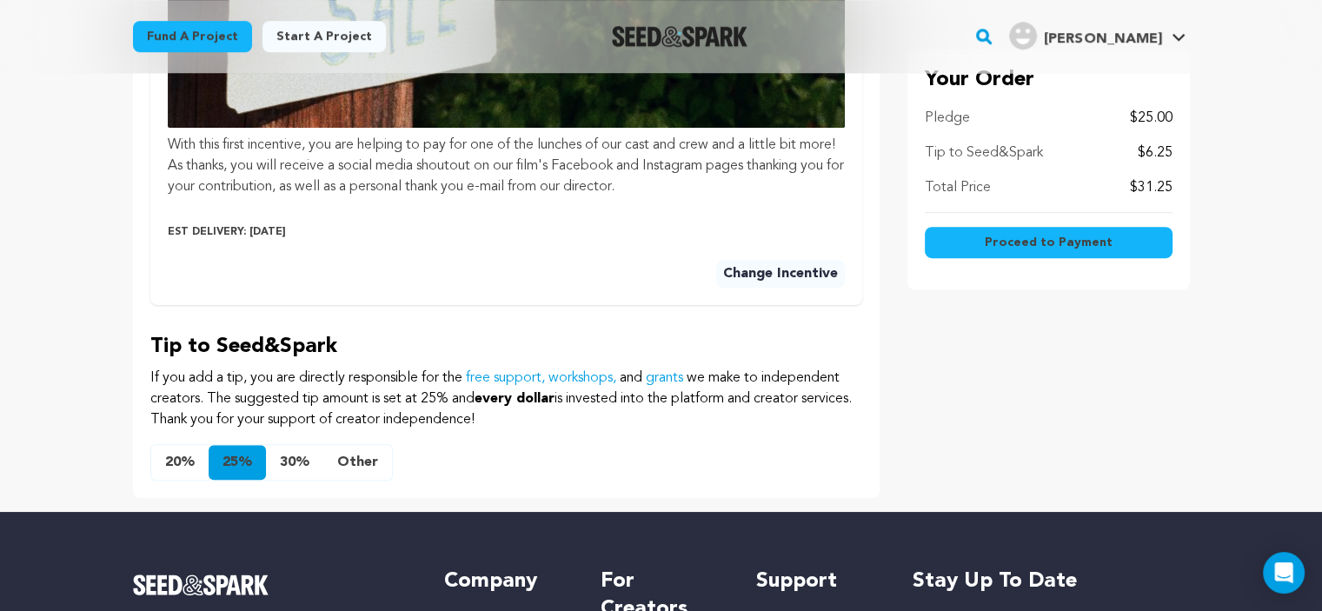
scroll to position [970, 0]
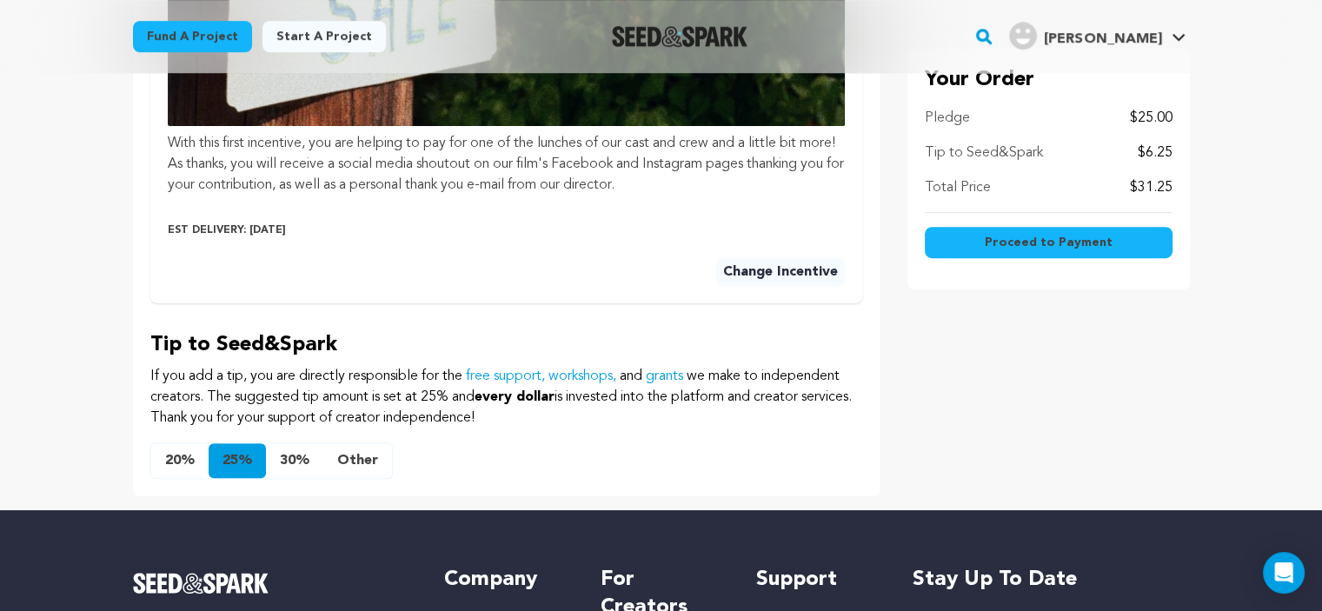
click at [195, 474] on button "20%" at bounding box center [179, 460] width 57 height 35
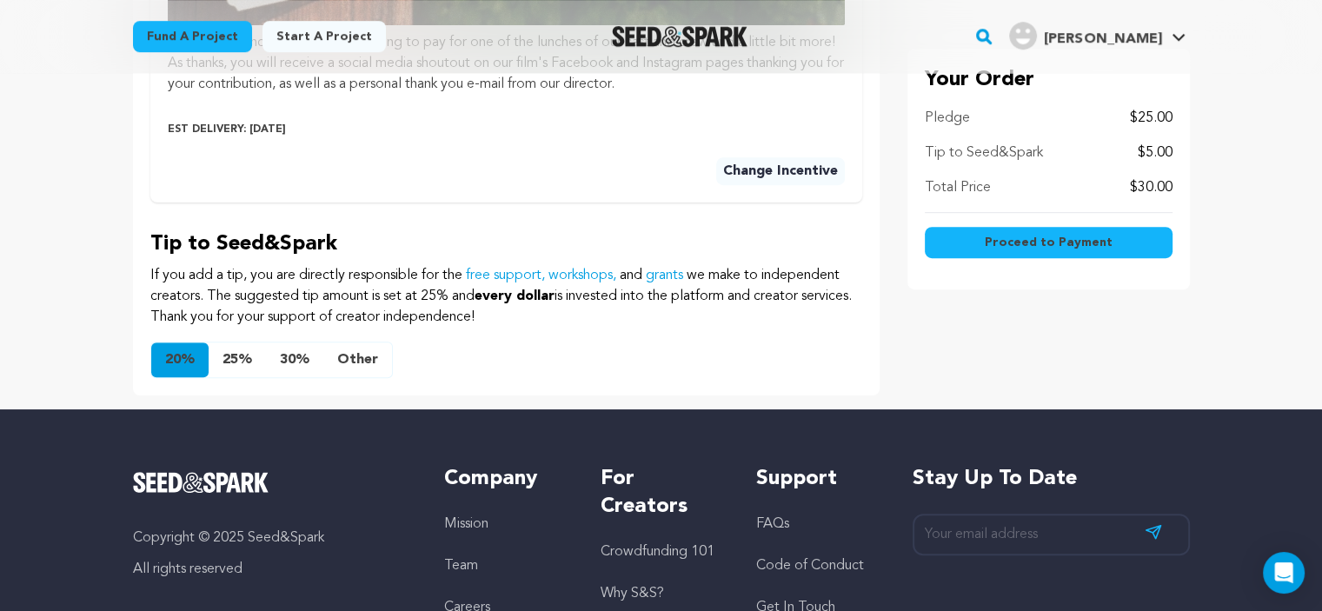
scroll to position [1072, 0]
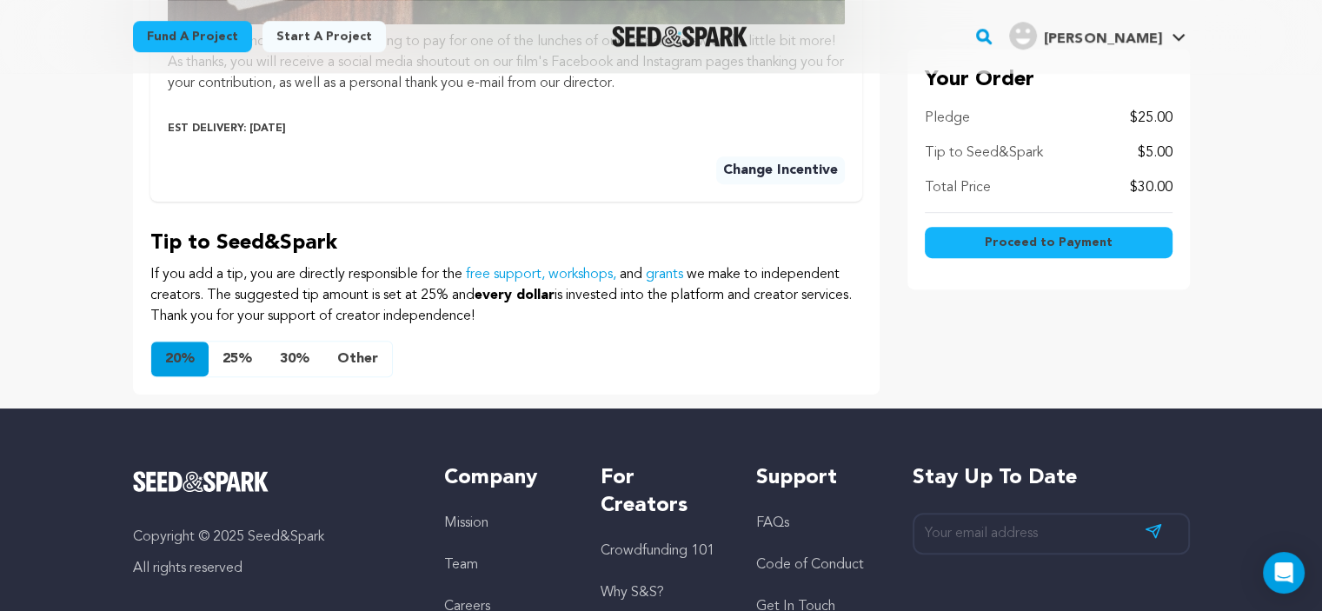
click at [377, 376] on button "Other" at bounding box center [357, 359] width 69 height 35
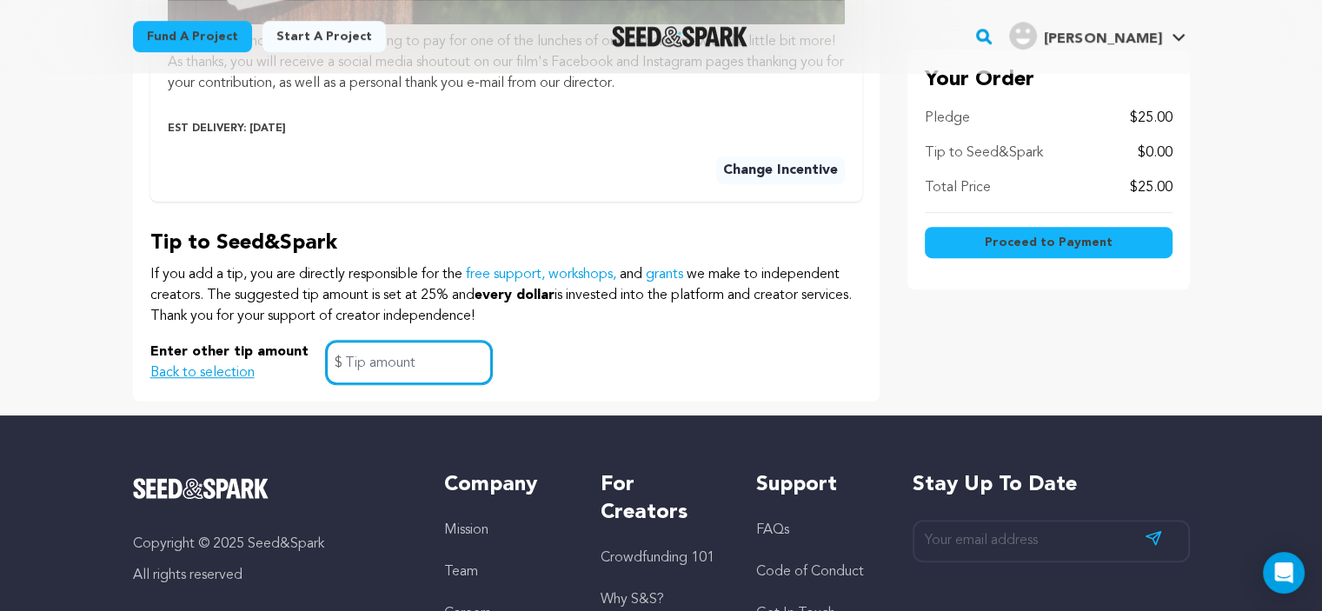
click at [388, 376] on input "text" at bounding box center [409, 363] width 166 height 44
type input "2.00"
click button "$25 or more Social Media Shoutout With this first incentive, you are helping to…" at bounding box center [0, 0] width 0 height 0
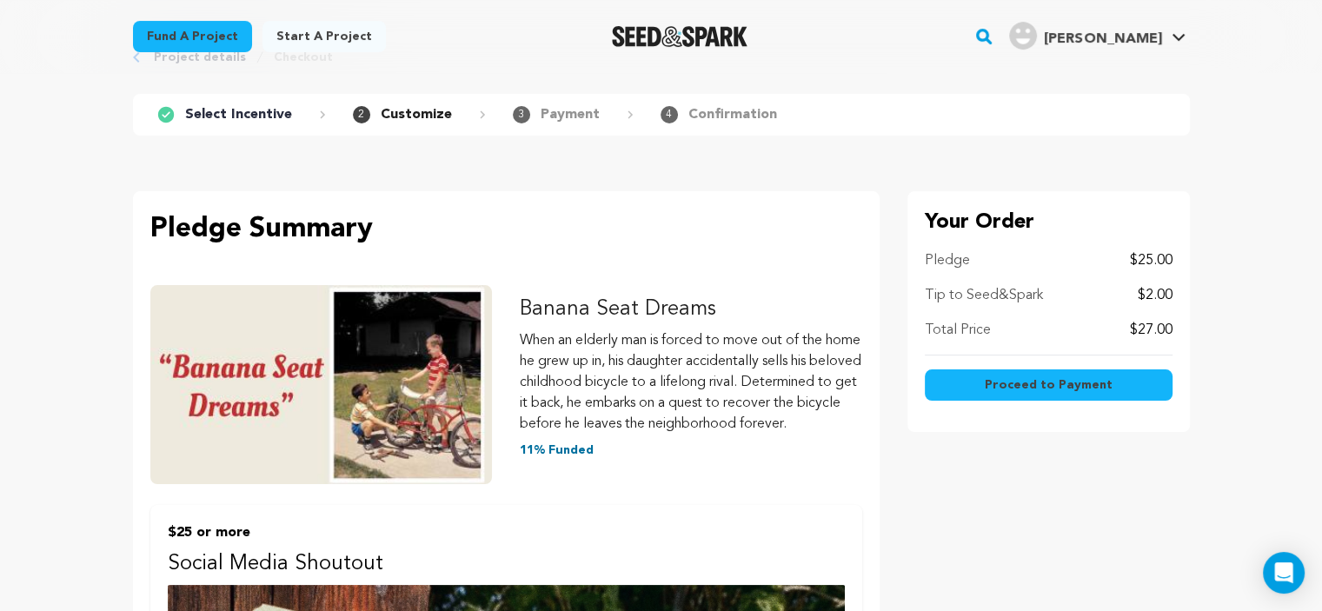
scroll to position [188, 0]
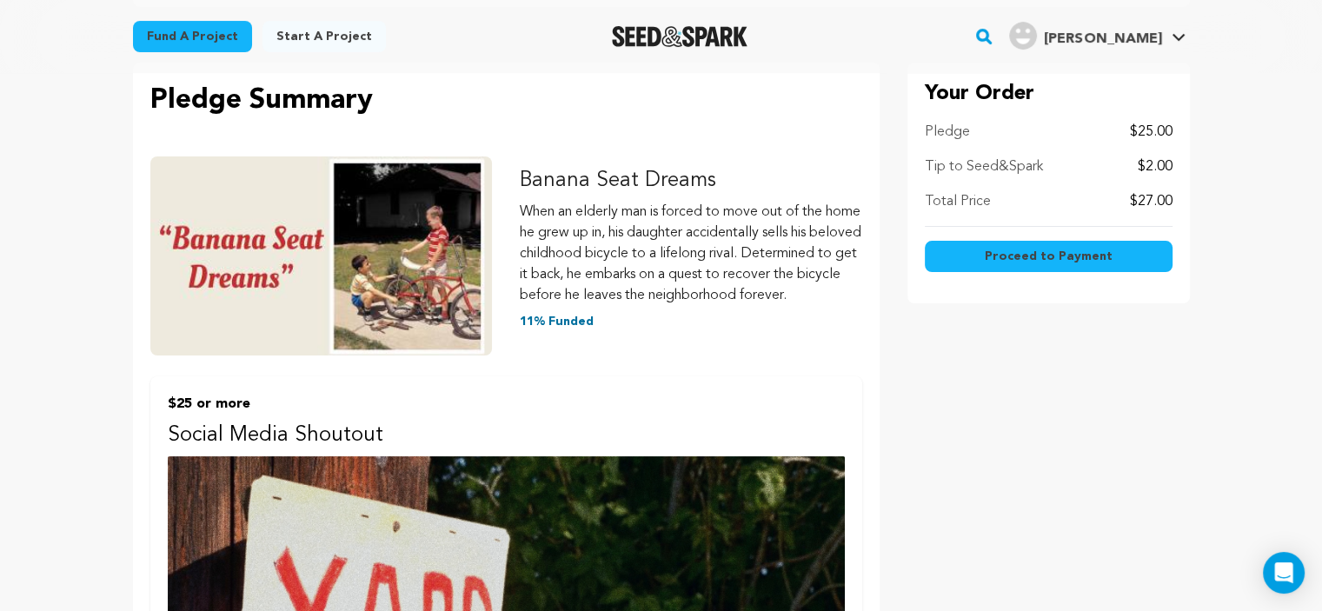
click at [1001, 255] on span "Proceed to Payment" at bounding box center [1049, 256] width 128 height 17
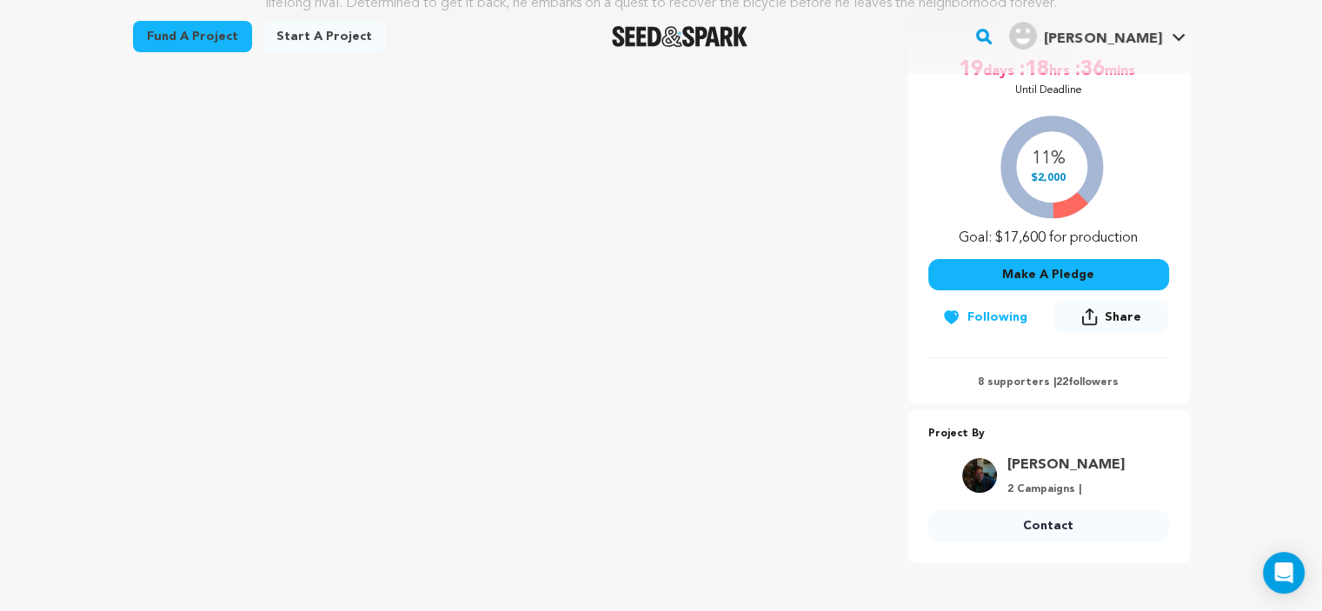
scroll to position [435, 0]
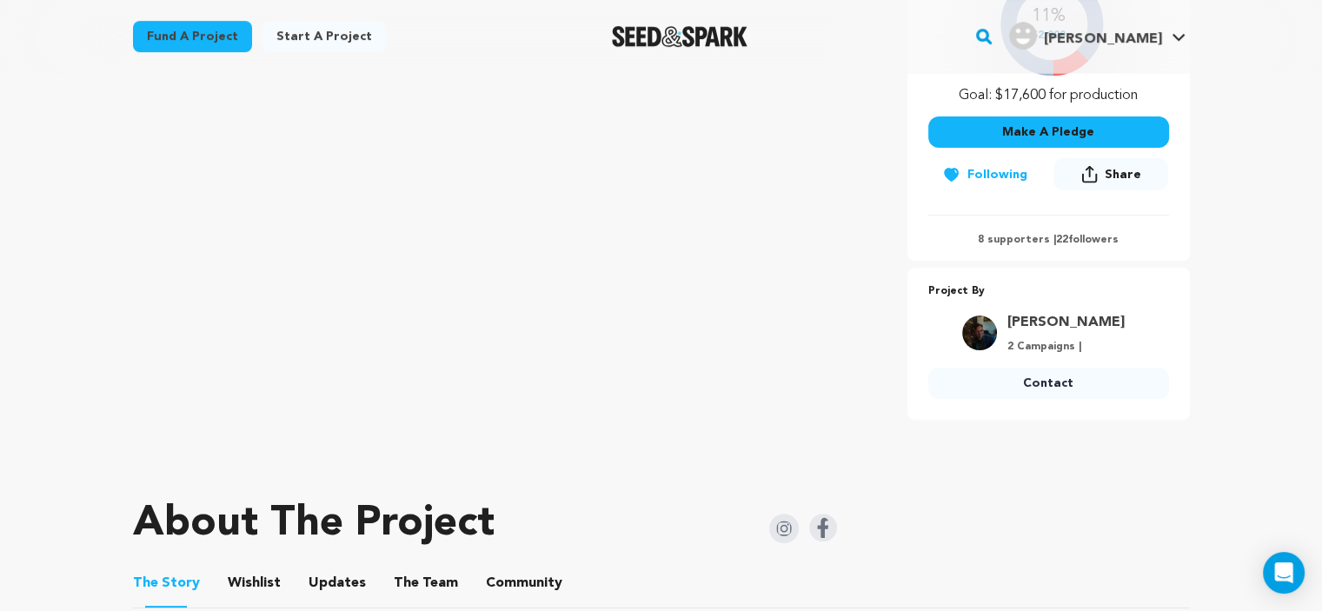
click at [1064, 318] on link "[PERSON_NAME]" at bounding box center [1065, 322] width 117 height 21
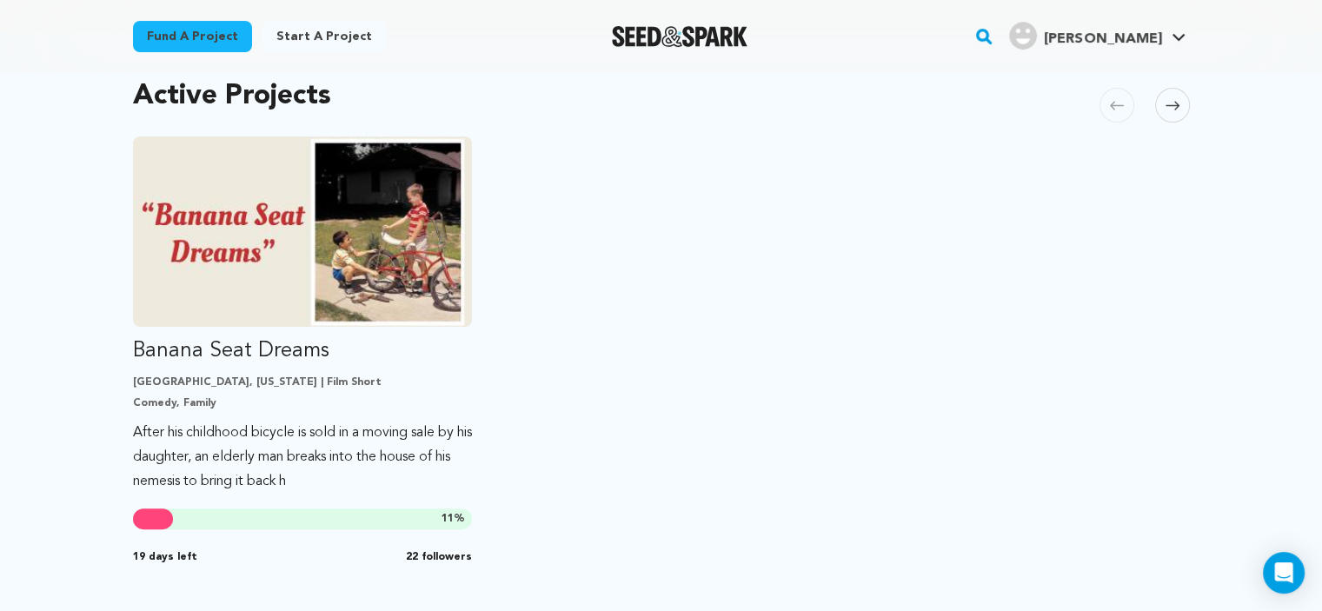
scroll to position [376, 0]
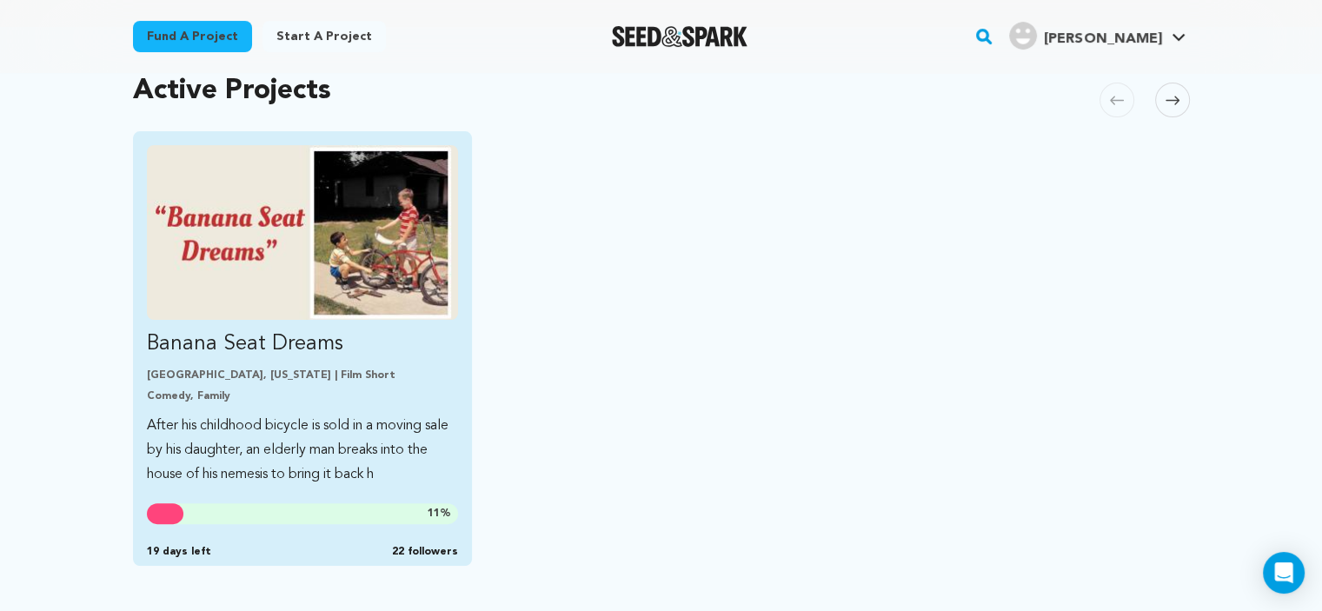
click at [391, 350] on p "Banana Seat Dreams" at bounding box center [303, 344] width 312 height 28
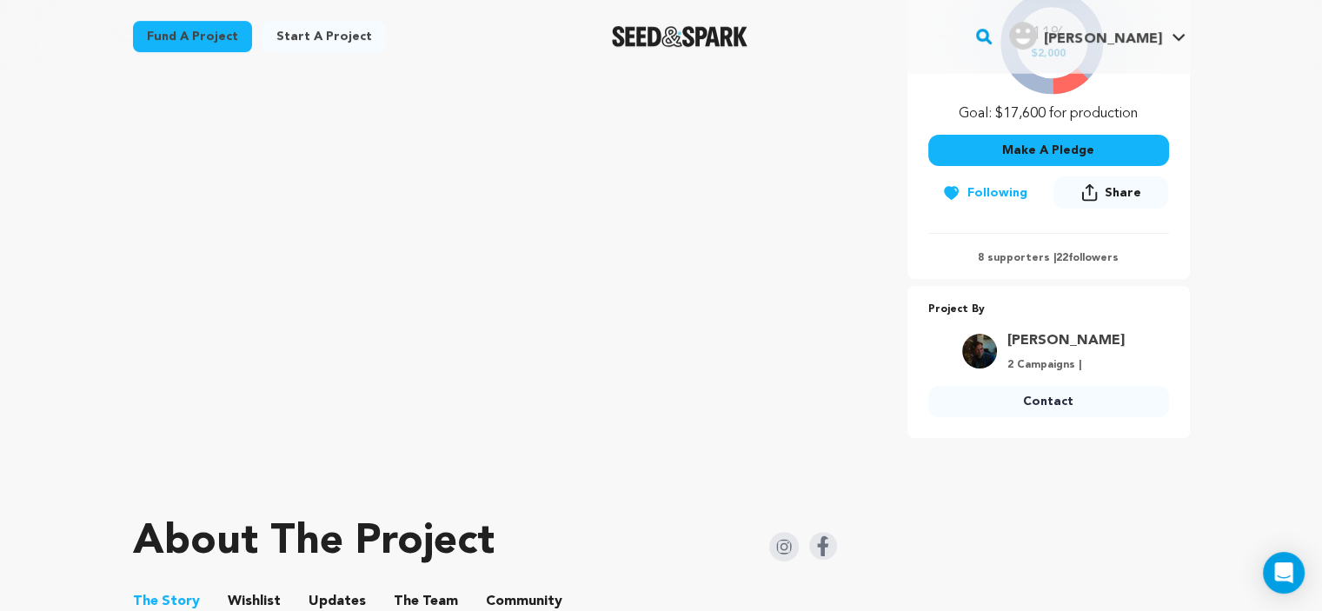
scroll to position [535, 0]
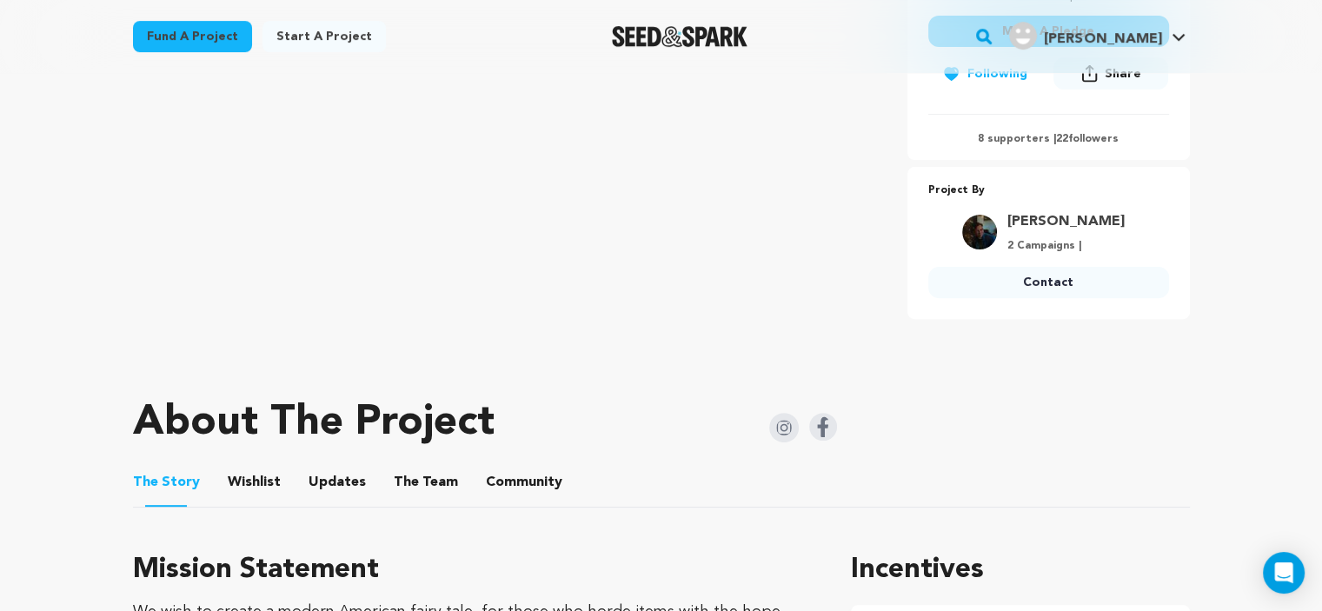
click at [426, 495] on button "The Team" at bounding box center [426, 486] width 42 height 42
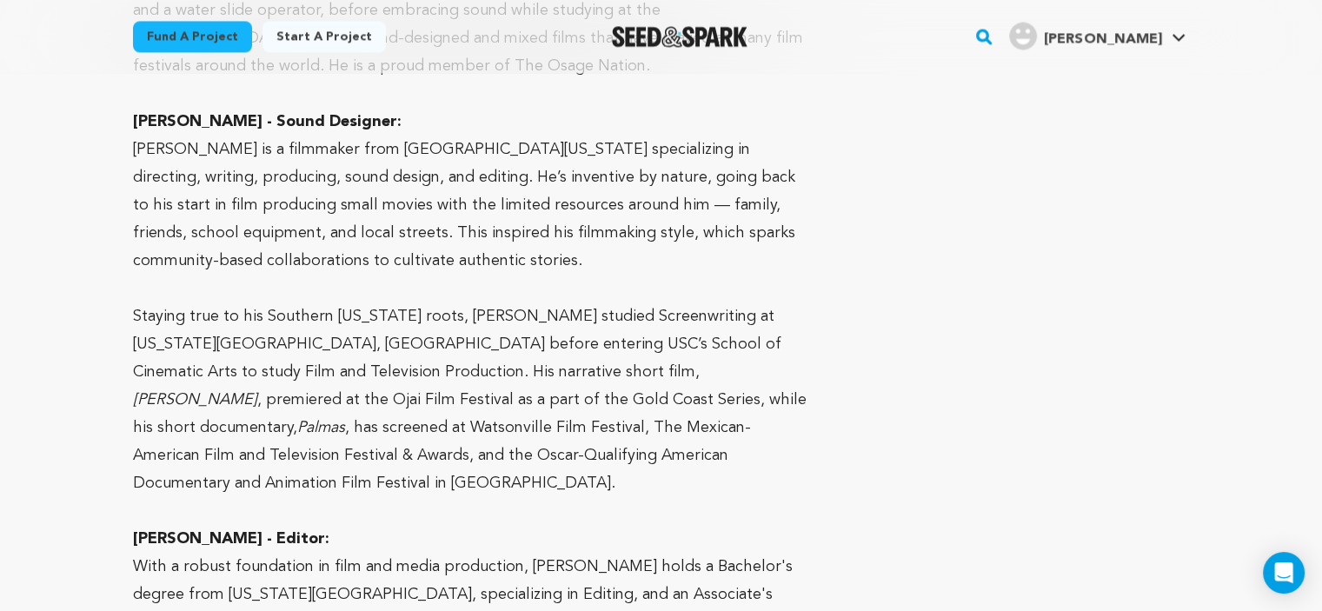
scroll to position [2839, 0]
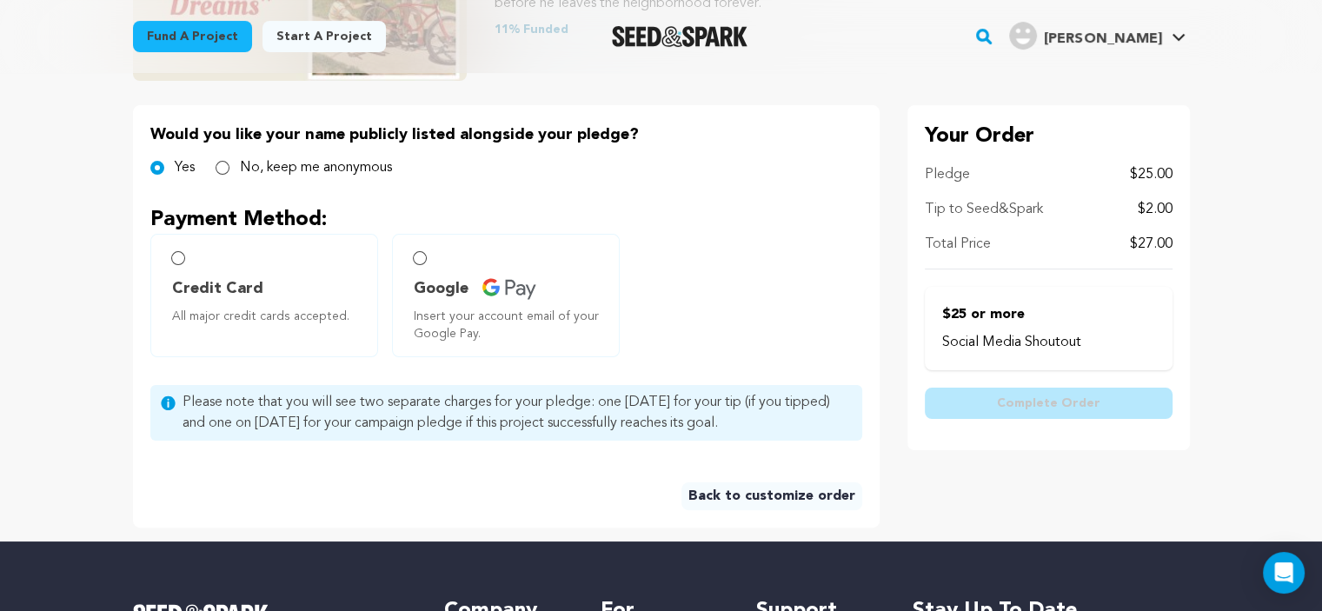
scroll to position [348, 0]
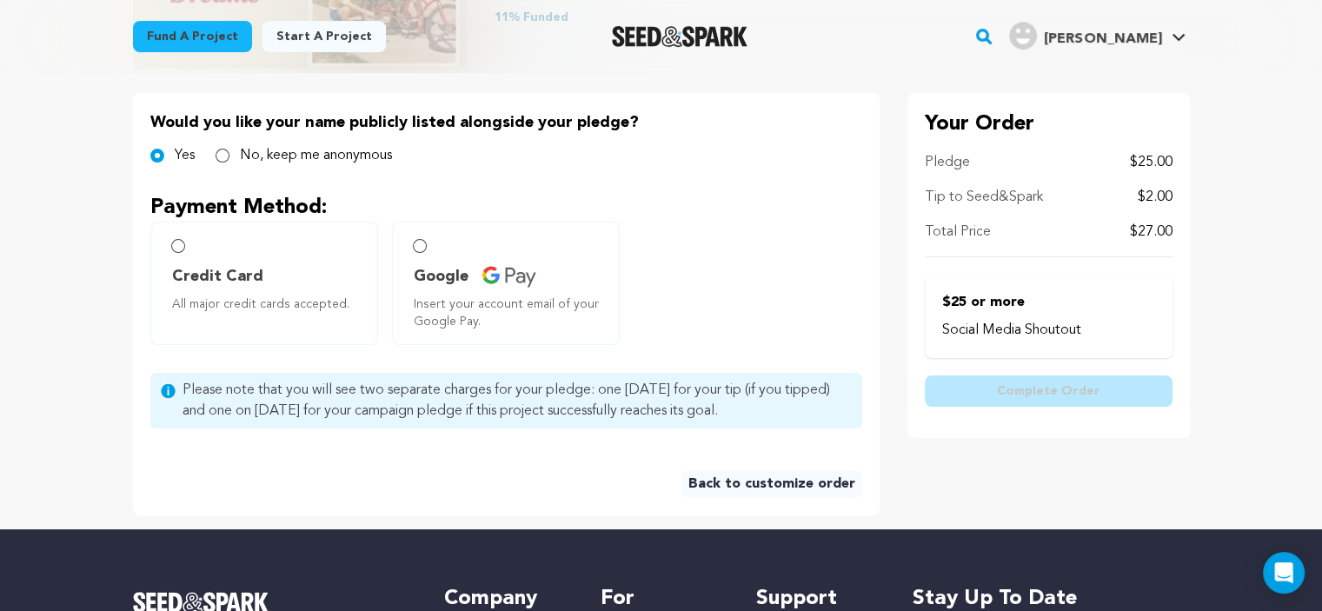
click at [200, 263] on label "Credit Card All major credit cards accepted." at bounding box center [264, 283] width 228 height 123
radio input "true"
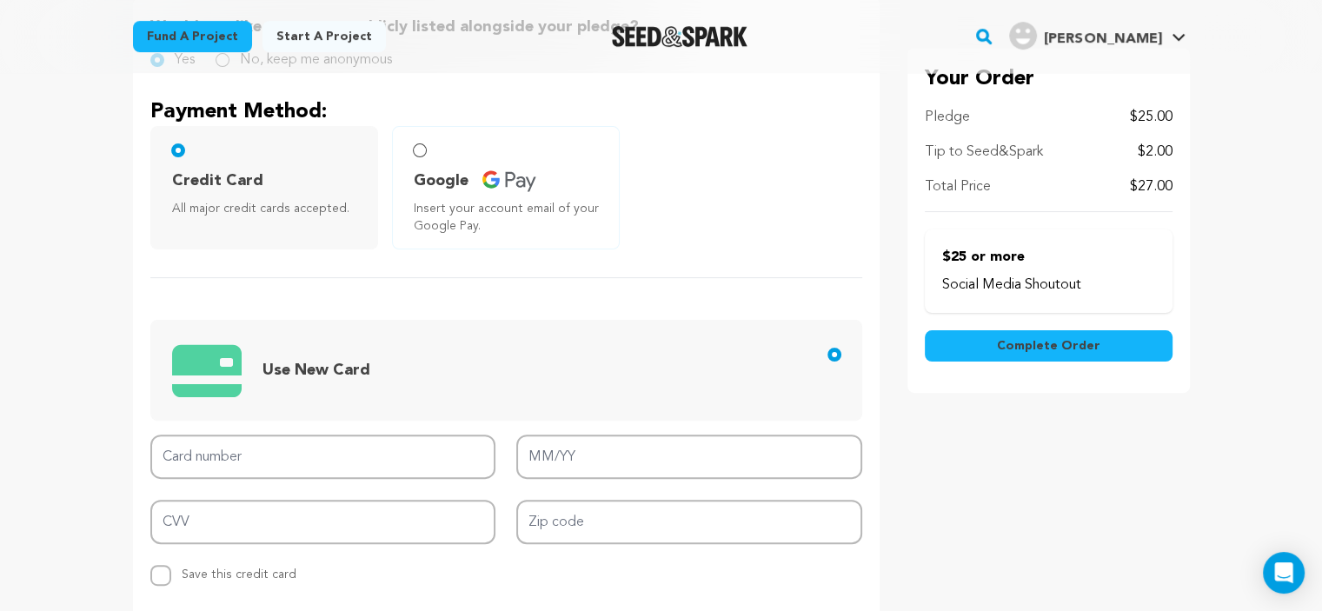
scroll to position [492, 0]
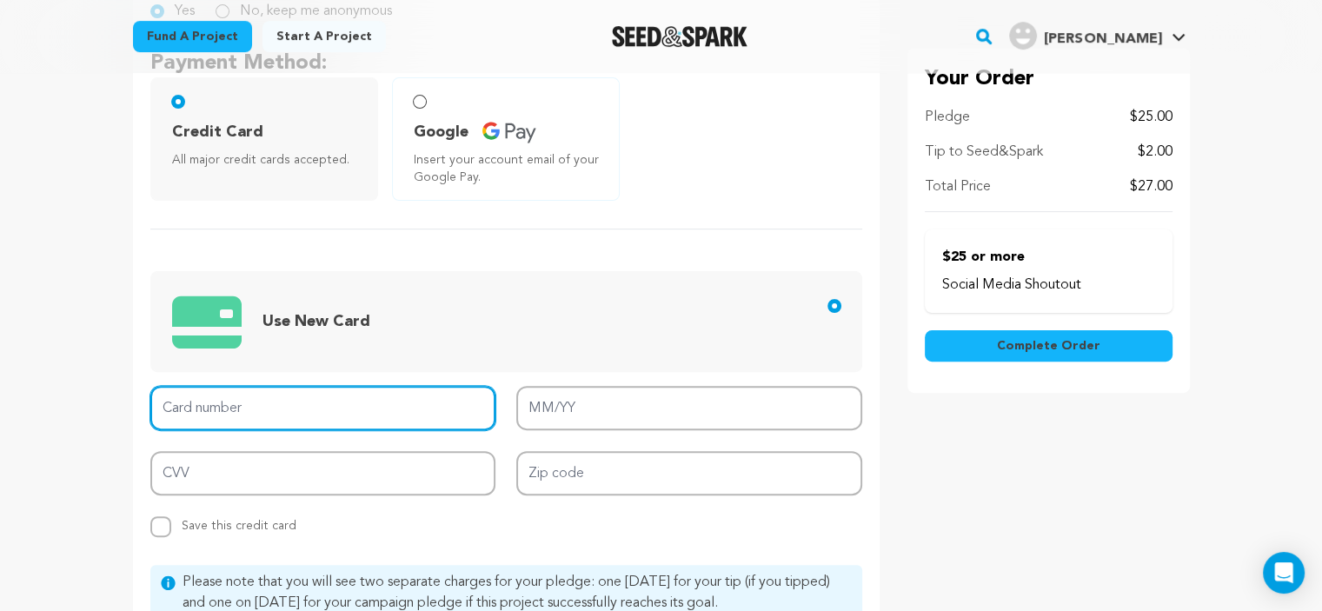
click at [327, 392] on input "Card number" at bounding box center [323, 408] width 346 height 44
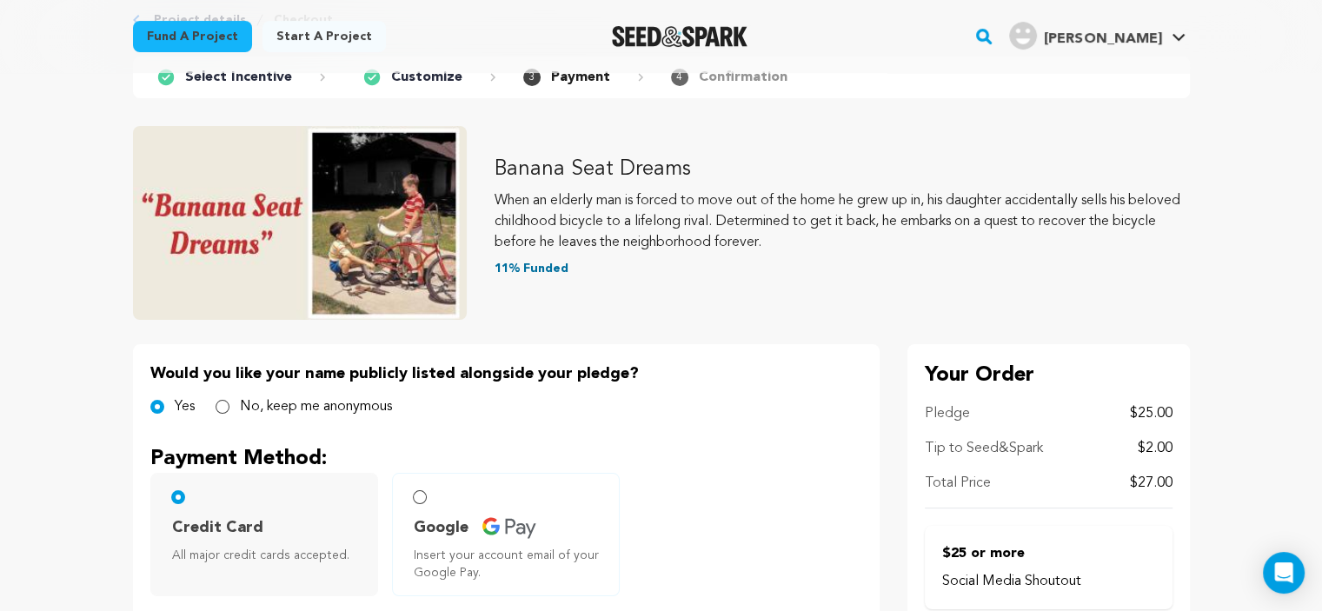
scroll to position [0, 0]
